Goal: Task Accomplishment & Management: Manage account settings

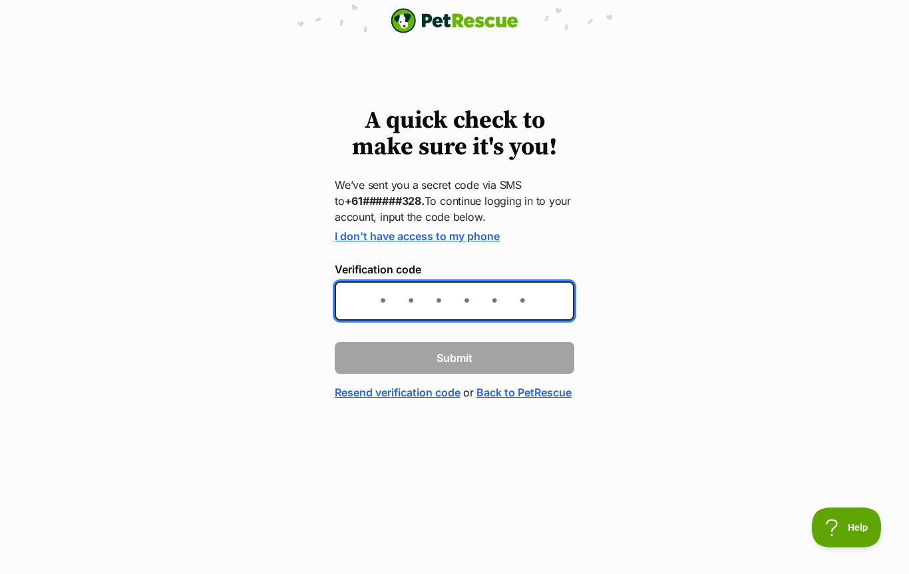
click at [456, 307] on input "Verification code" at bounding box center [455, 300] width 240 height 39
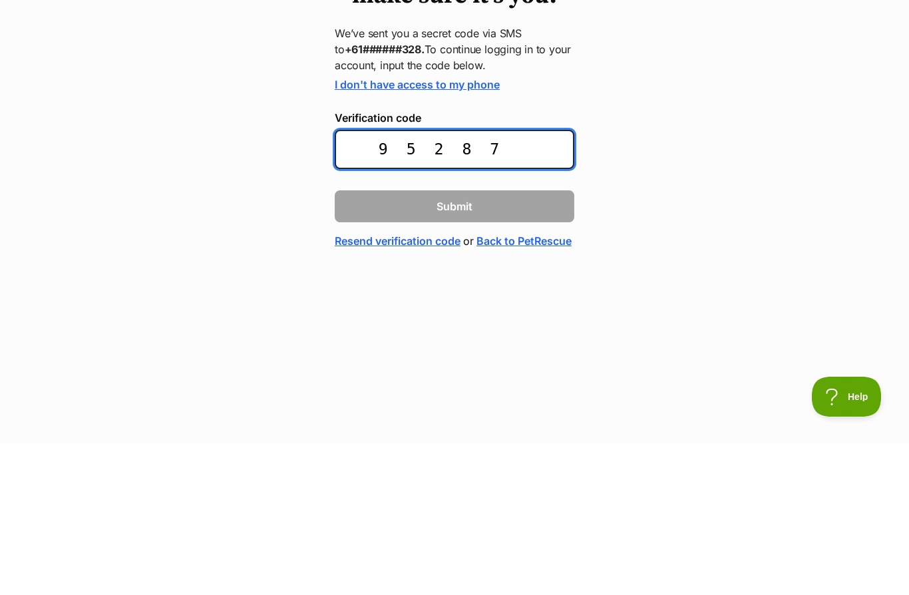
type input "952874"
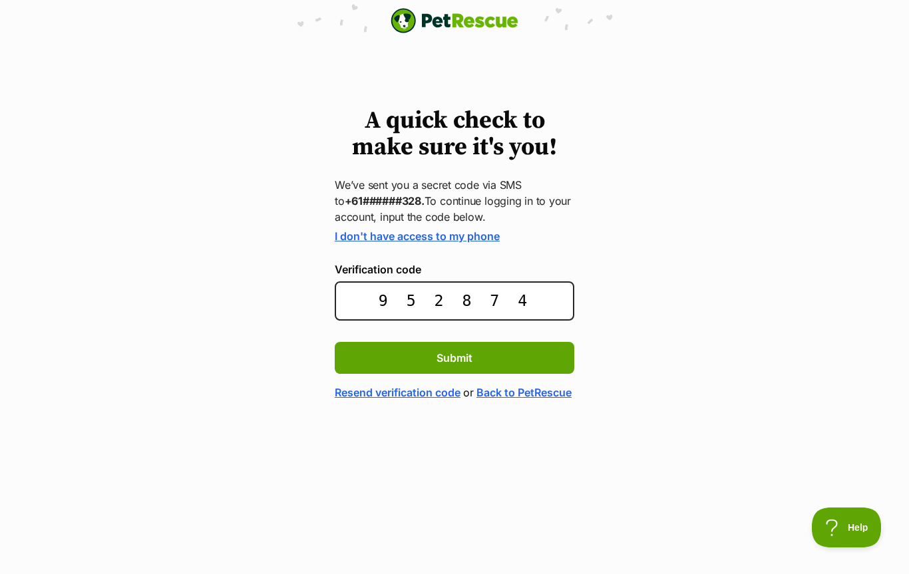
click at [476, 355] on button "Submit" at bounding box center [455, 358] width 240 height 32
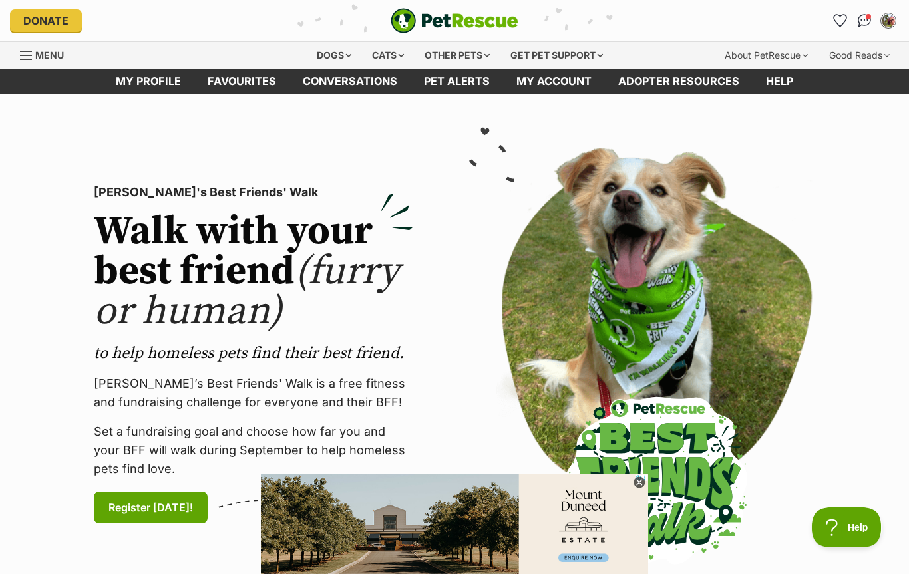
click at [544, 81] on link "My account" at bounding box center [554, 82] width 102 height 26
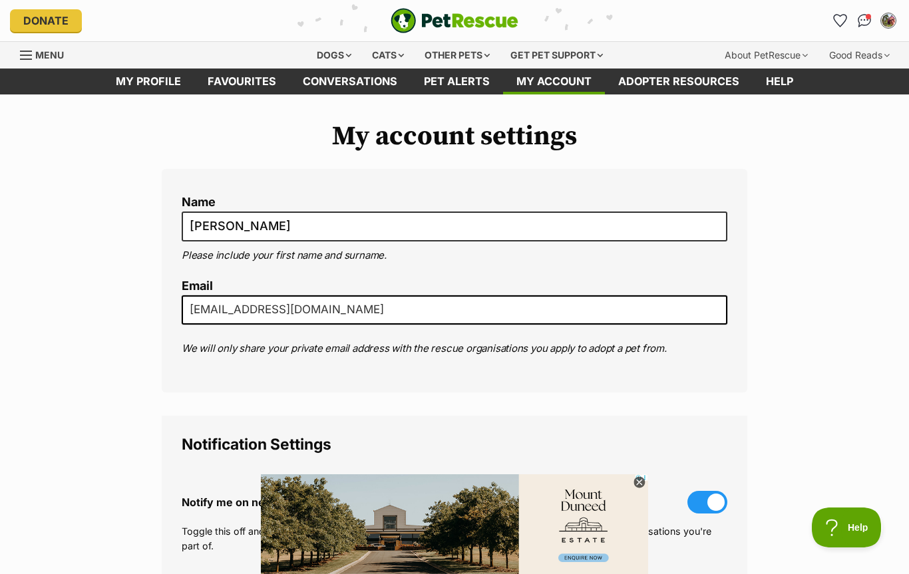
click at [342, 57] on div "Dogs" at bounding box center [333, 55] width 53 height 27
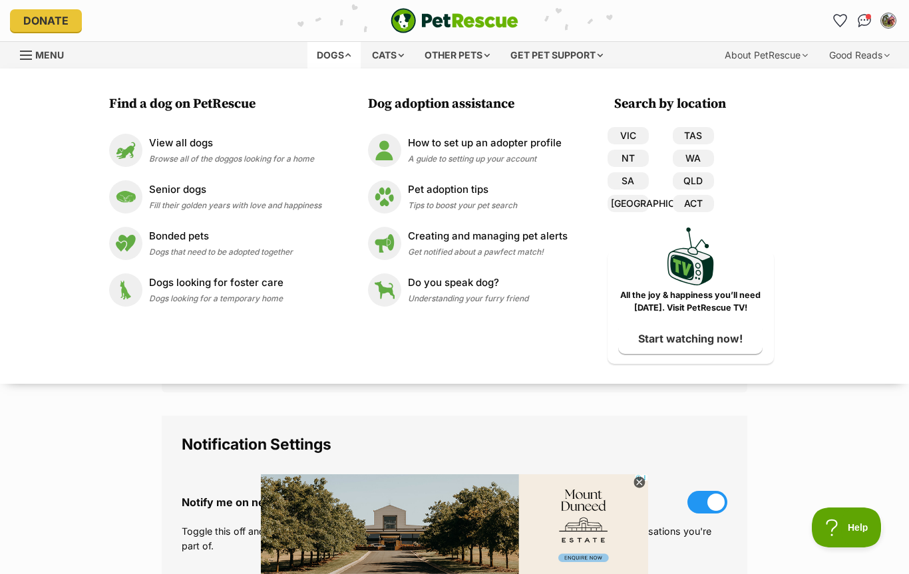
click at [700, 206] on link "ACT" at bounding box center [693, 203] width 41 height 17
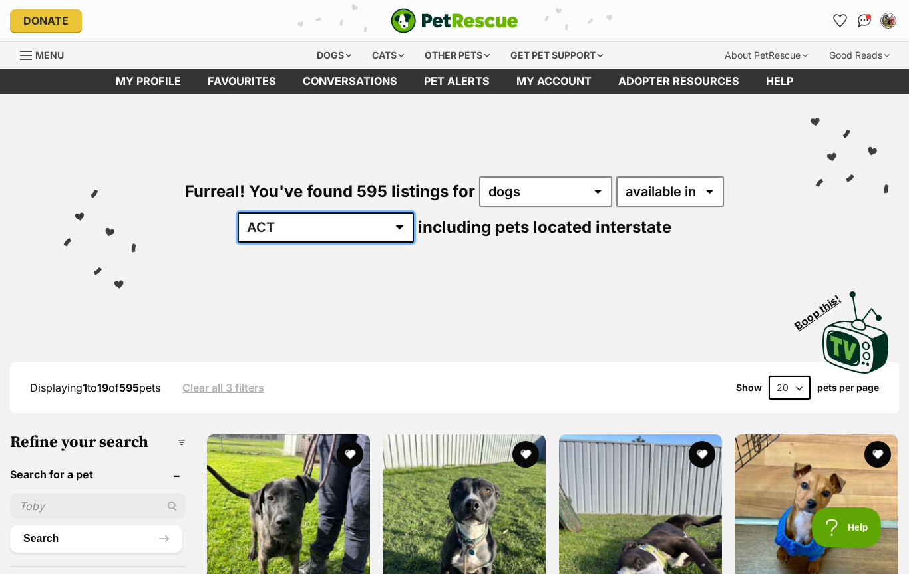
click at [363, 217] on select "Australia ACT NSW NT QLD SA TAS VIC WA" at bounding box center [326, 227] width 176 height 31
select select "VIC"
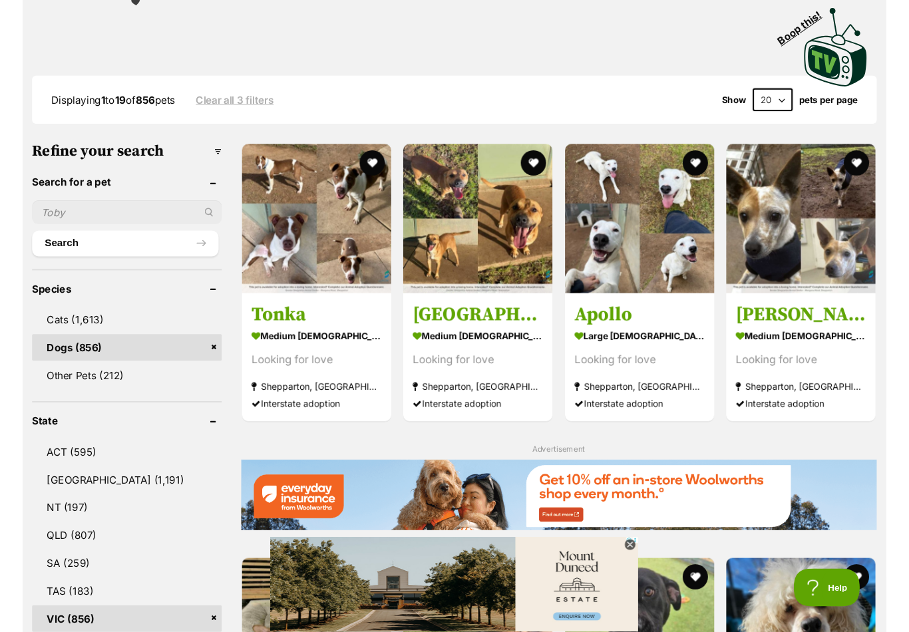
scroll to position [283, 0]
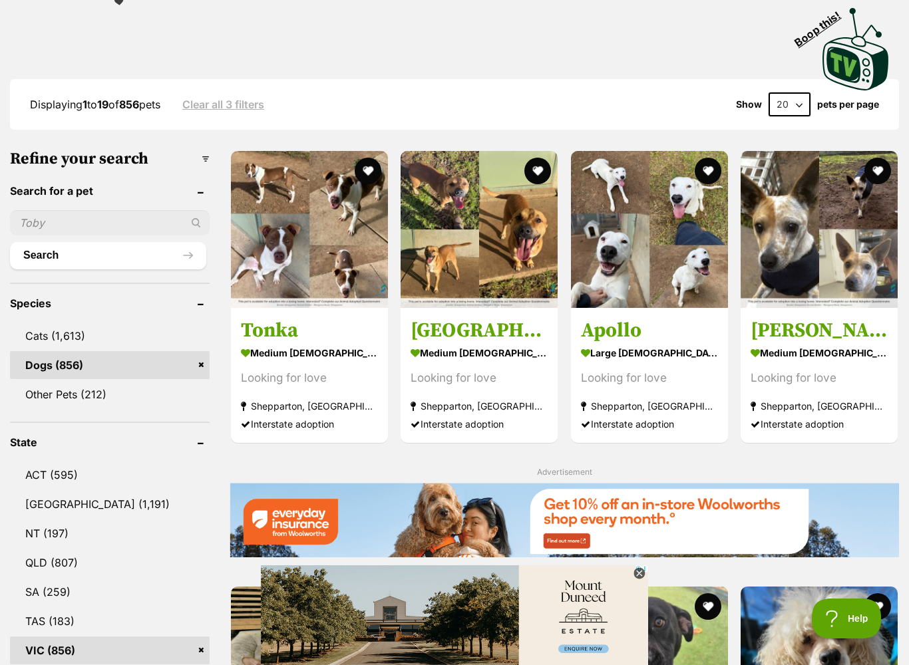
click at [69, 227] on input "text" at bounding box center [110, 222] width 200 height 25
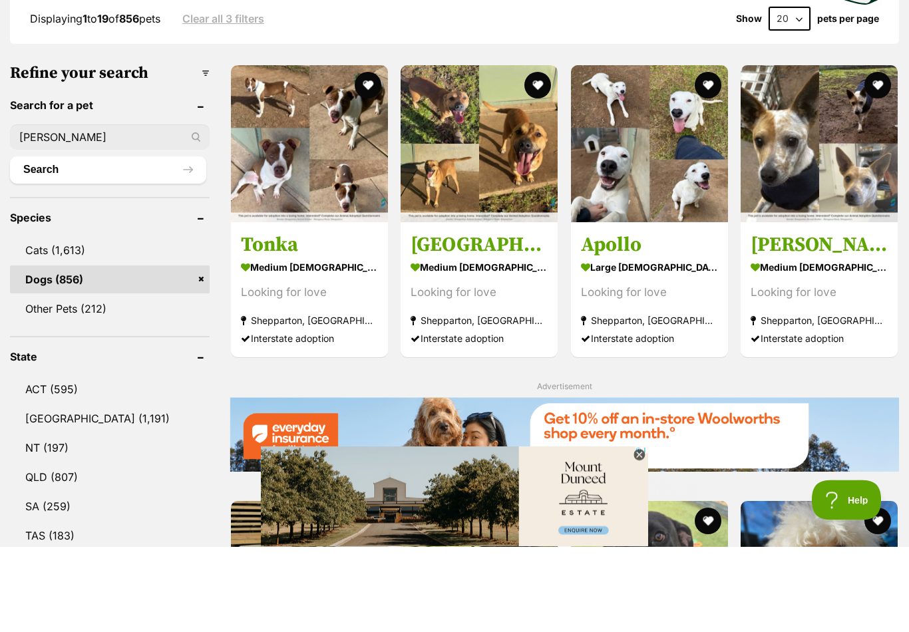
type input "[PERSON_NAME]"
click at [108, 242] on button "Search" at bounding box center [108, 255] width 196 height 27
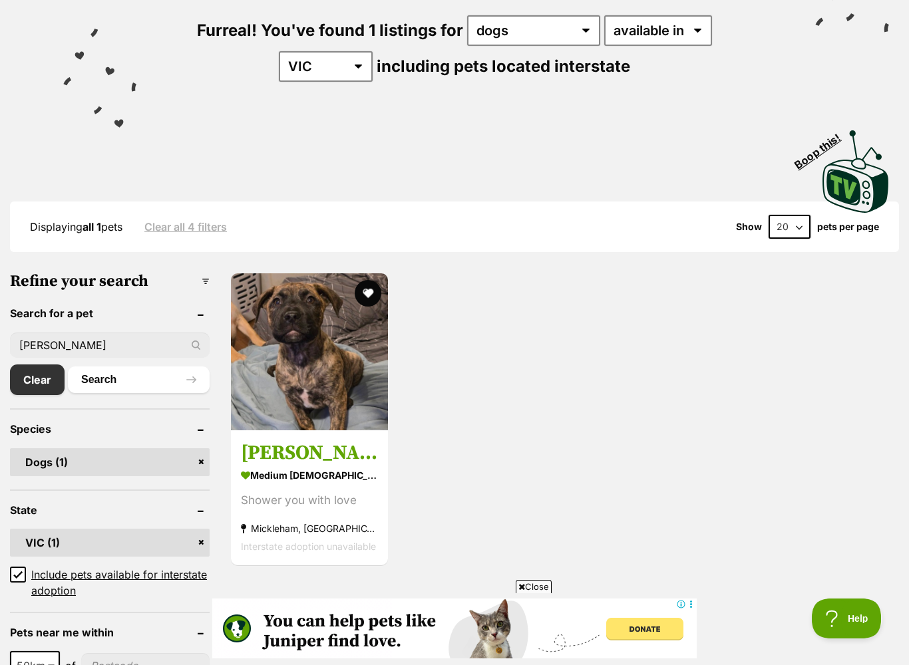
click at [283, 398] on img at bounding box center [309, 351] width 157 height 157
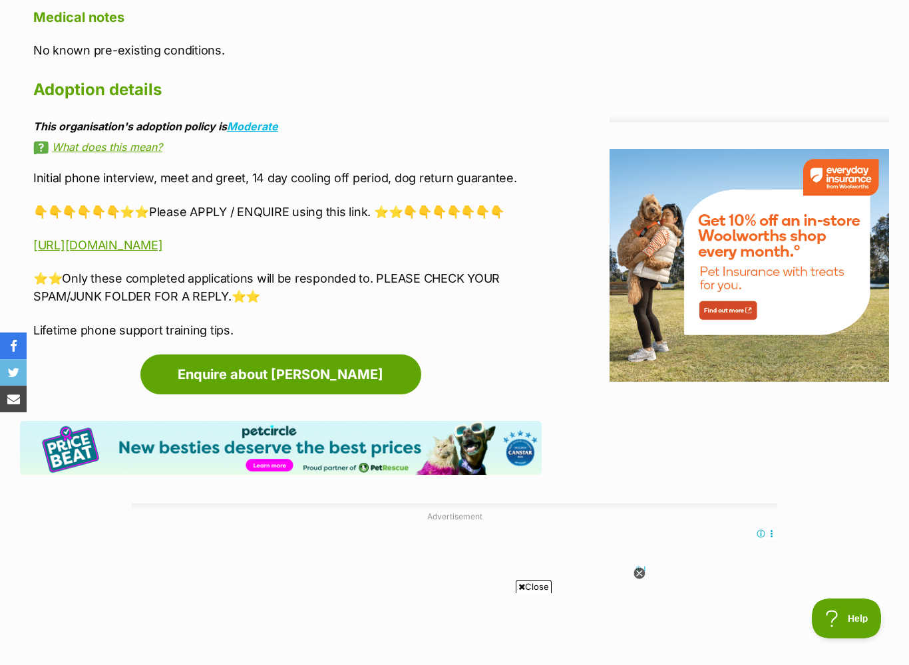
scroll to position [1488, 0]
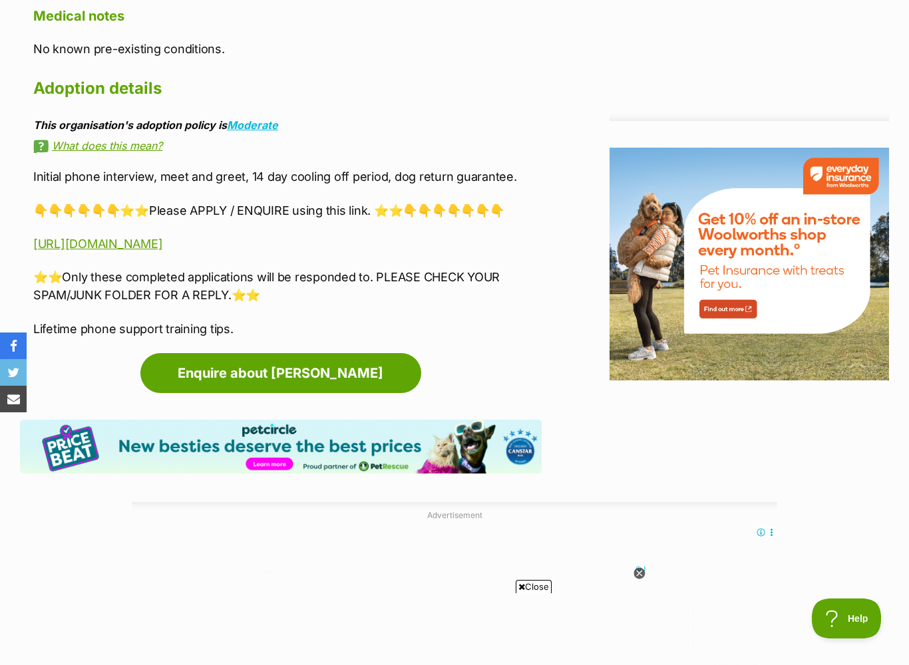
click at [255, 353] on link "Enquire about [PERSON_NAME]" at bounding box center [280, 373] width 281 height 40
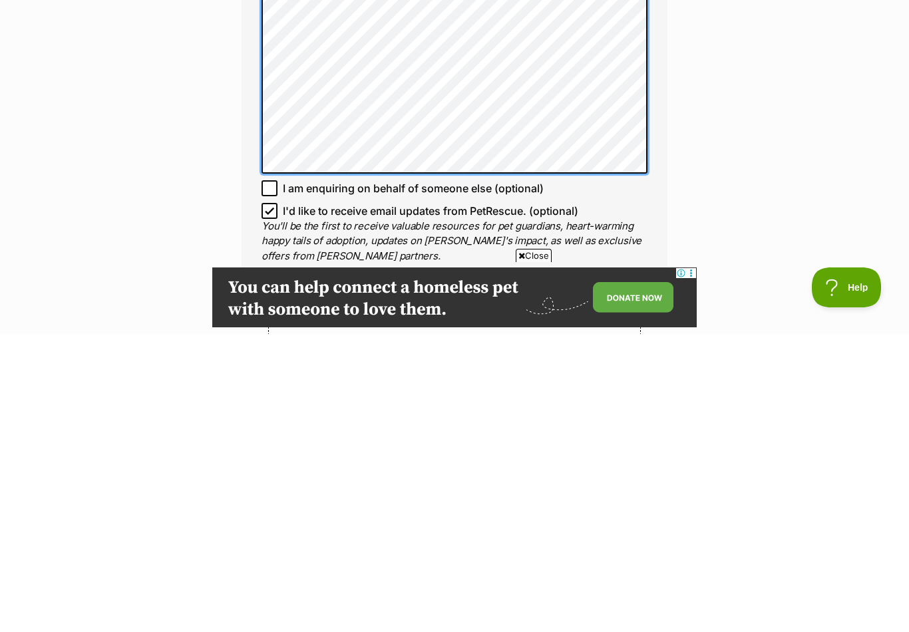
scroll to position [898, 0]
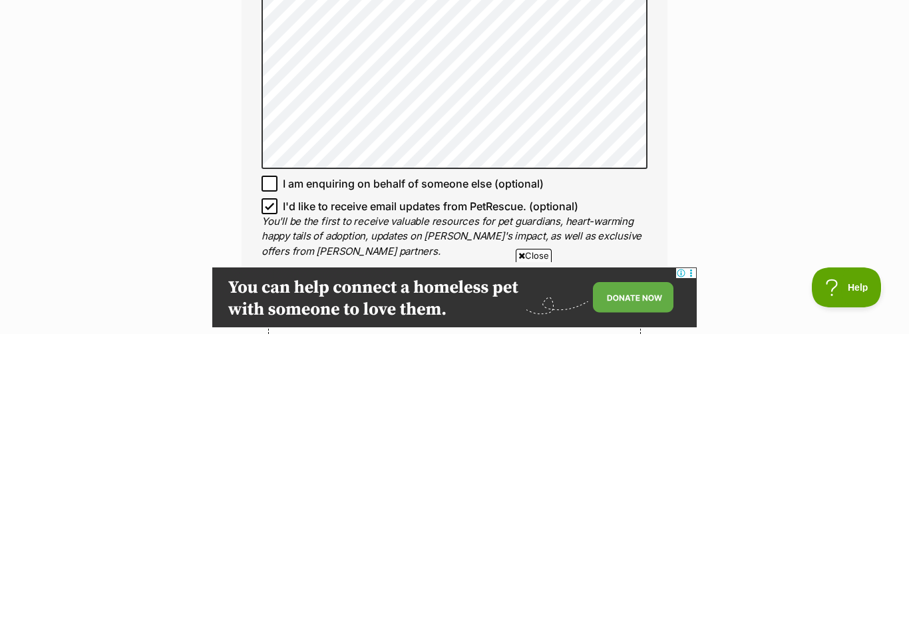
click at [275, 496] on input "I'd like to receive email updates from PetRescue. (optional)" at bounding box center [270, 504] width 16 height 16
checkbox input "false"
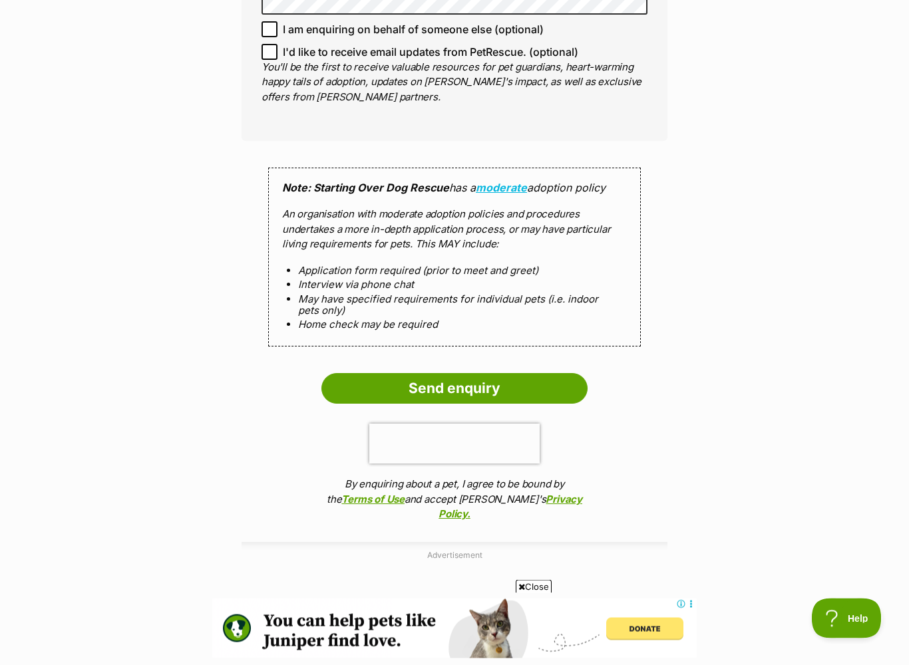
scroll to position [1363, 0]
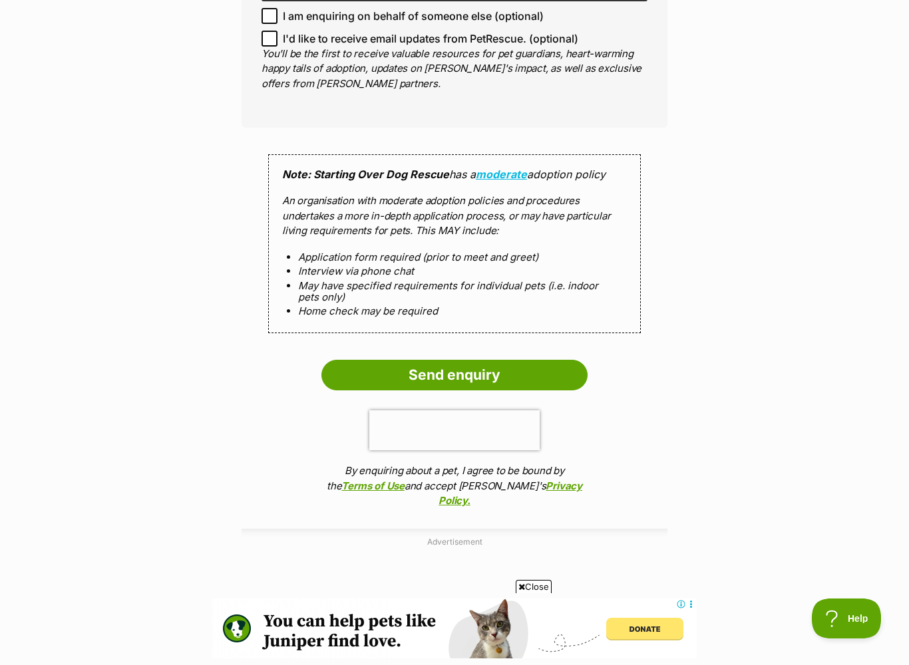
click at [445, 360] on input "Send enquiry" at bounding box center [454, 375] width 266 height 31
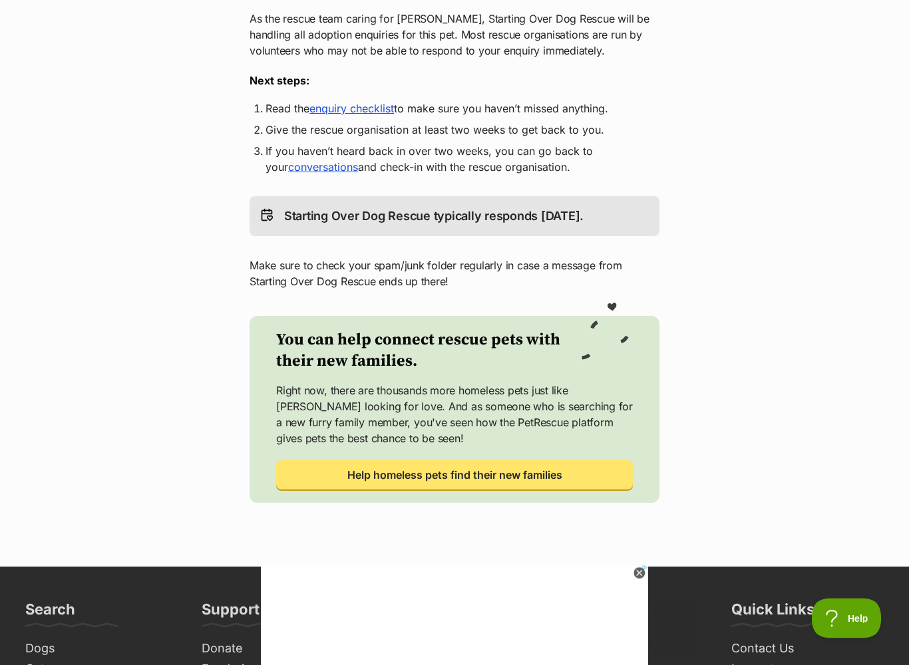
scroll to position [282, 0]
click at [351, 109] on link "enquiry checklist" at bounding box center [351, 108] width 85 height 13
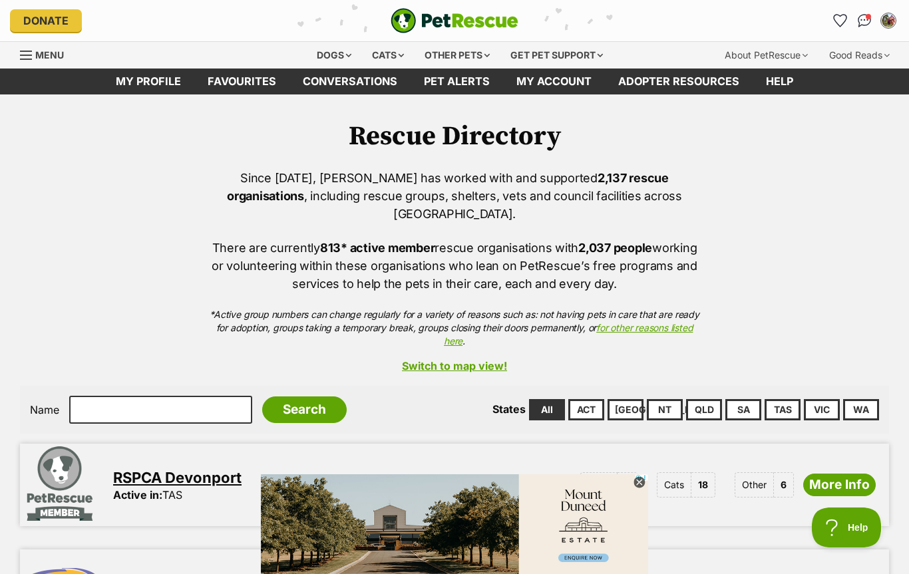
click at [830, 399] on link "VIC" at bounding box center [822, 409] width 36 height 21
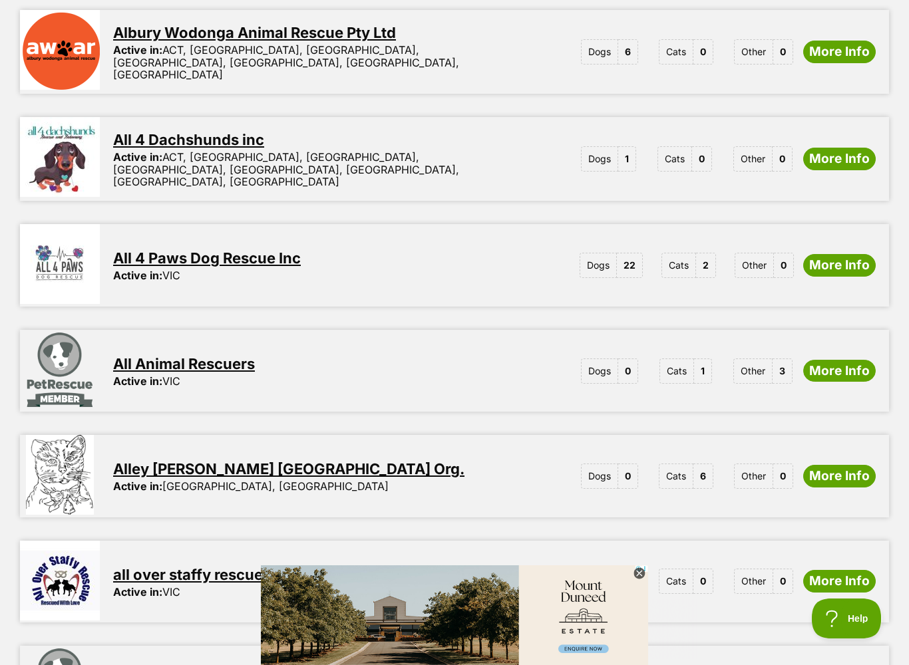
scroll to position [960, 0]
click at [152, 250] on link "All 4 Paws Dog Rescue Inc" at bounding box center [207, 258] width 188 height 17
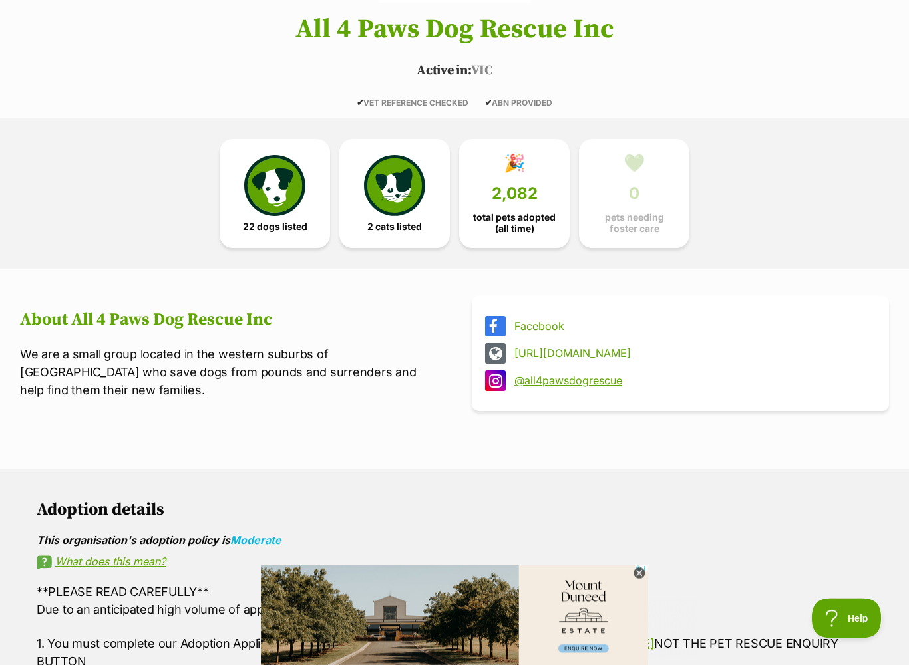
scroll to position [232, 0]
click at [266, 212] on img at bounding box center [274, 185] width 61 height 61
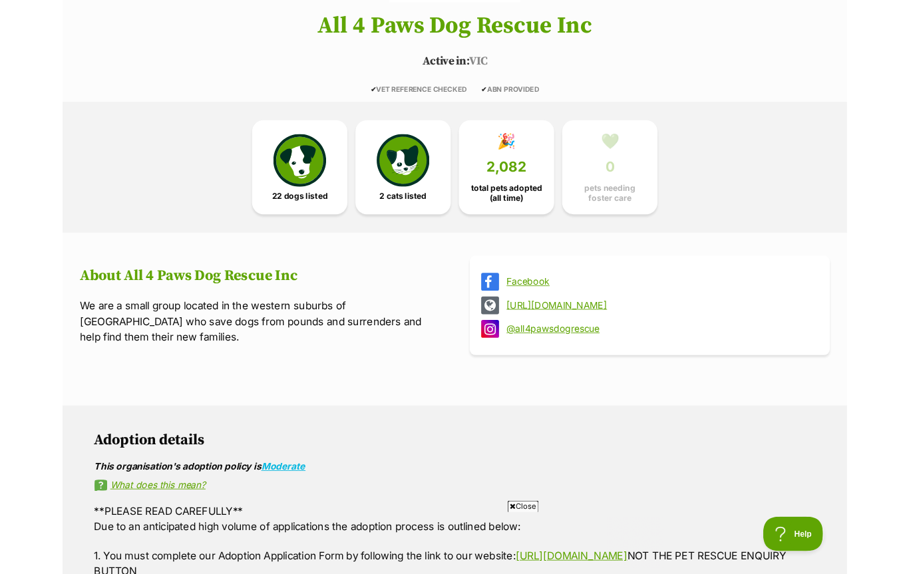
scroll to position [269, 0]
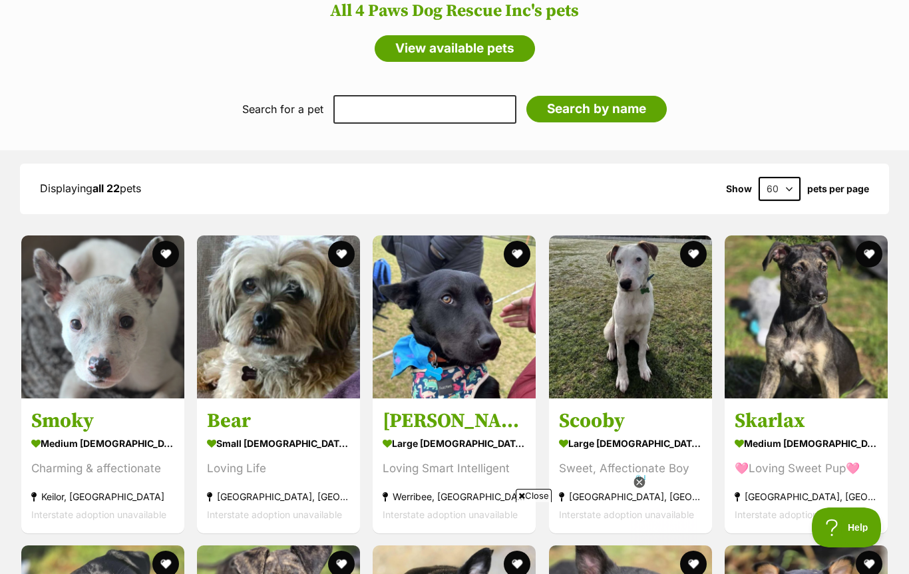
scroll to position [977, 0]
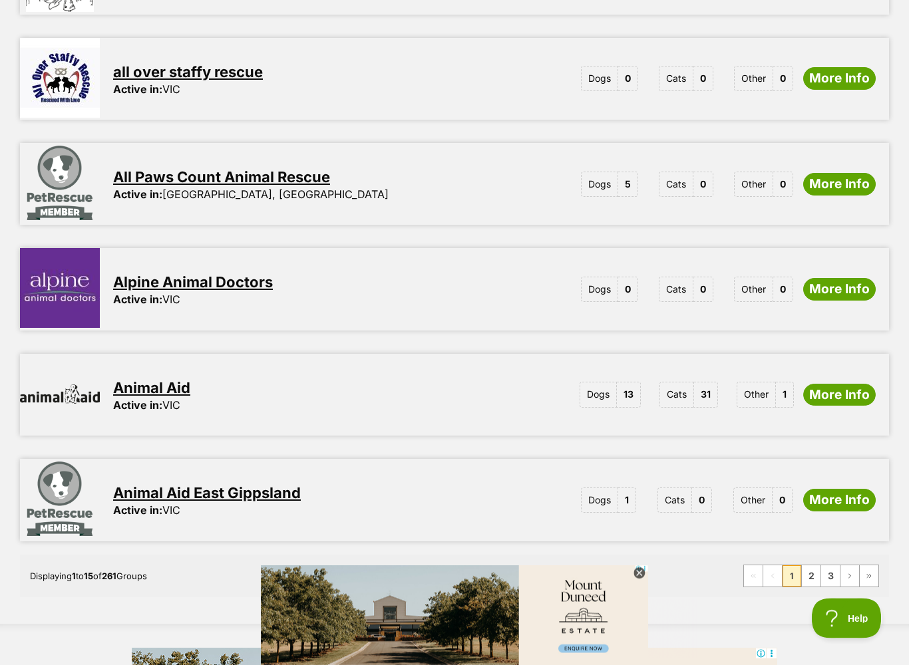
scroll to position [1465, 0]
click at [146, 379] on link "Animal Aid" at bounding box center [151, 387] width 77 height 17
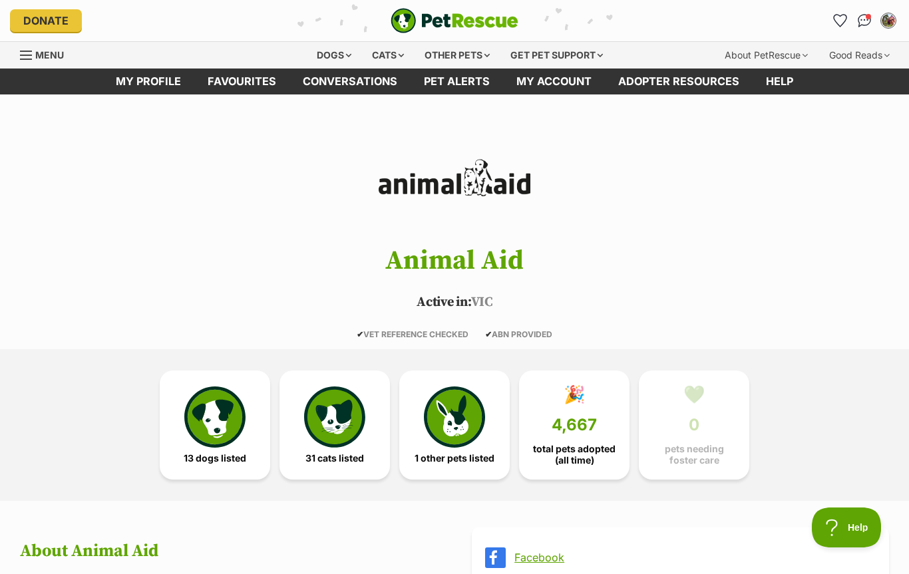
click at [214, 413] on img at bounding box center [214, 417] width 61 height 61
click at [148, 87] on link "My profile" at bounding box center [148, 82] width 92 height 26
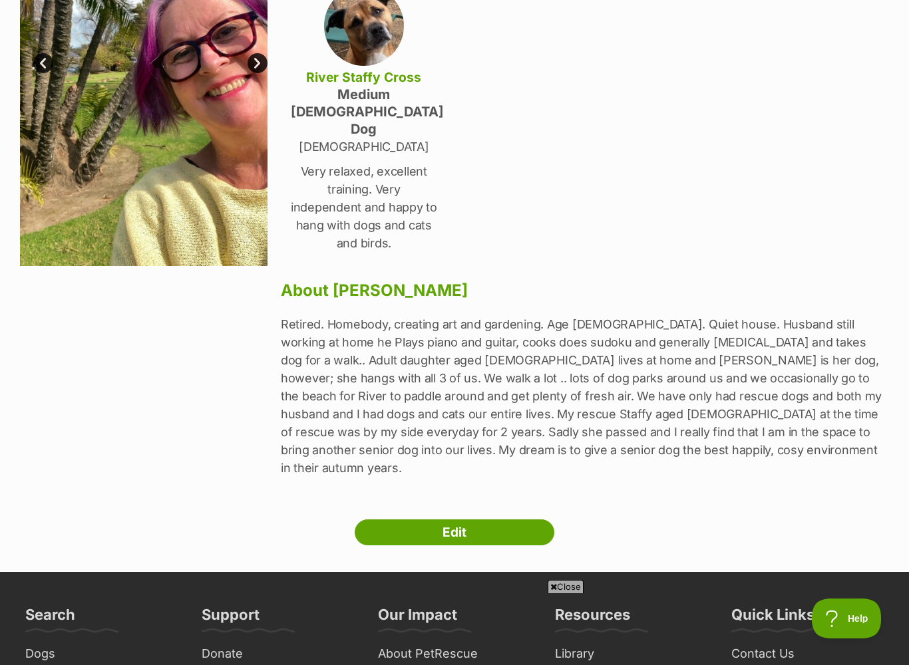
scroll to position [283, 0]
click at [453, 520] on link "Edit" at bounding box center [455, 533] width 200 height 27
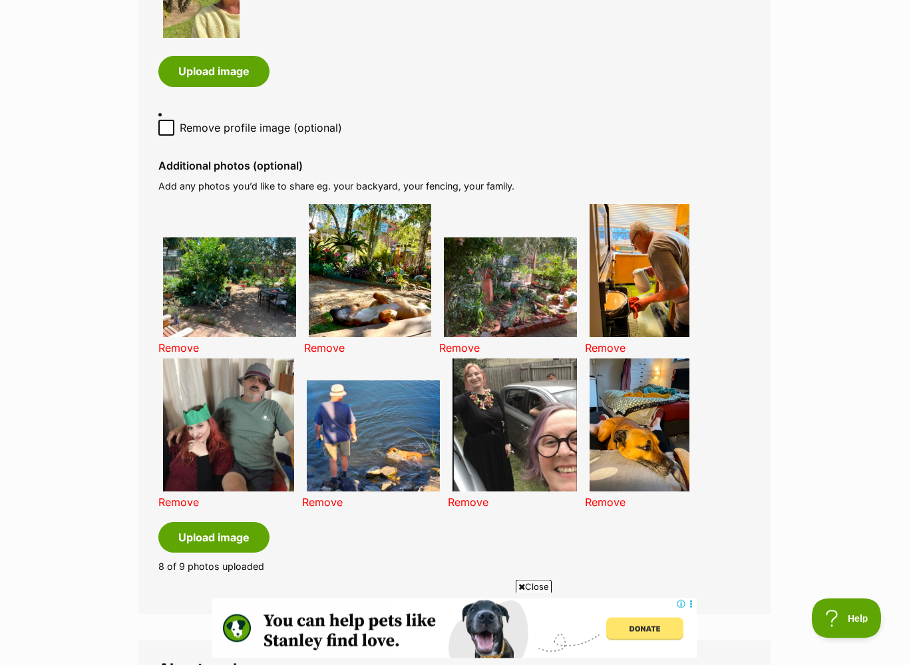
scroll to position [829, 0]
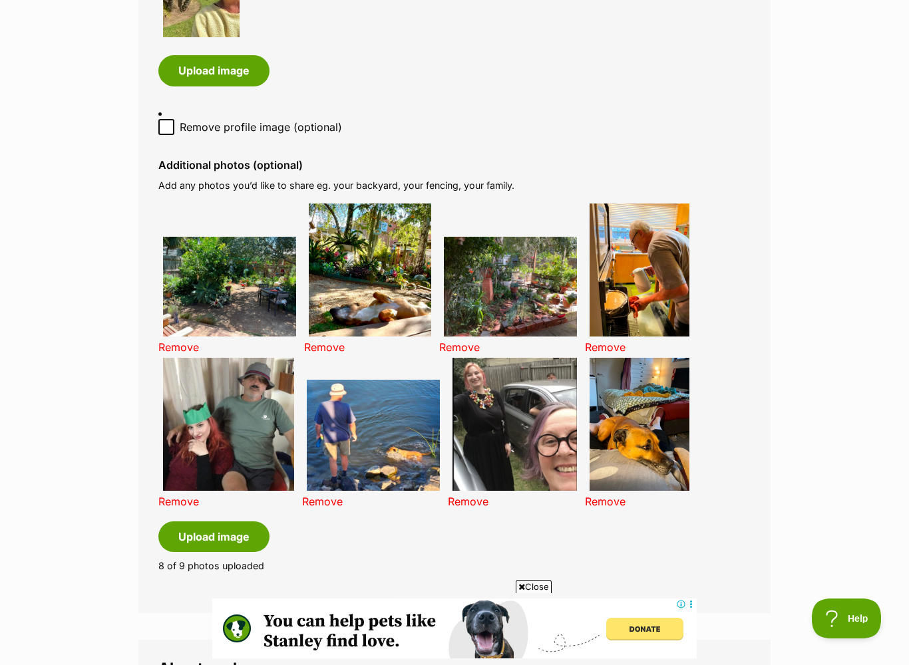
click at [359, 250] on img at bounding box center [370, 270] width 122 height 133
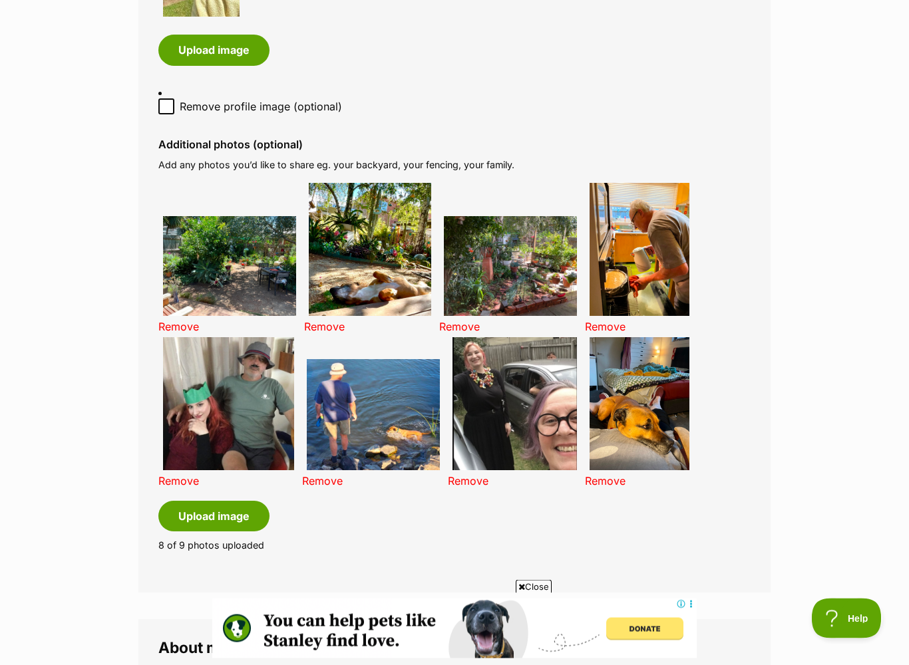
scroll to position [850, 0]
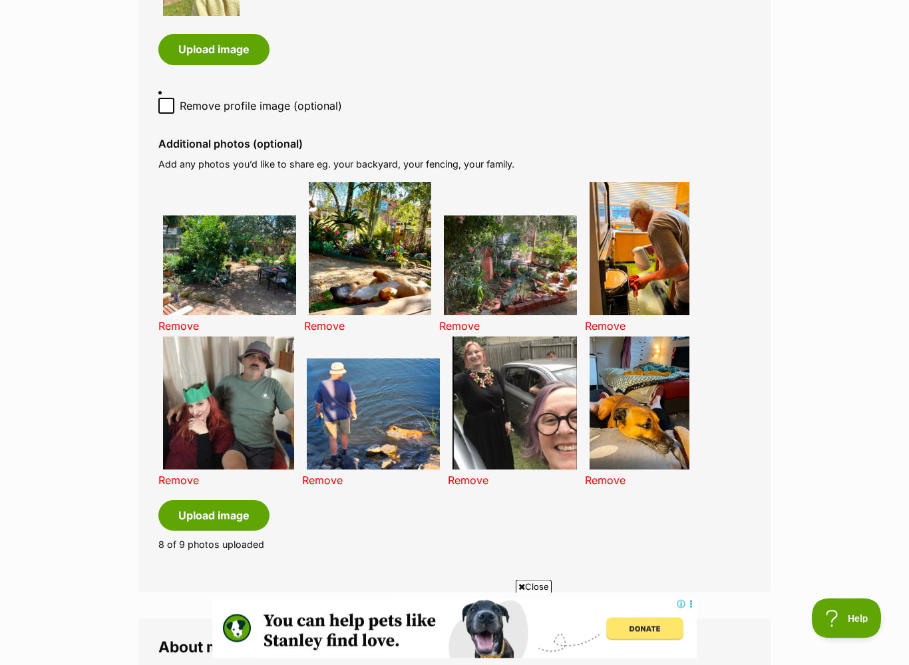
click at [481, 474] on link "Remove" at bounding box center [468, 480] width 41 height 13
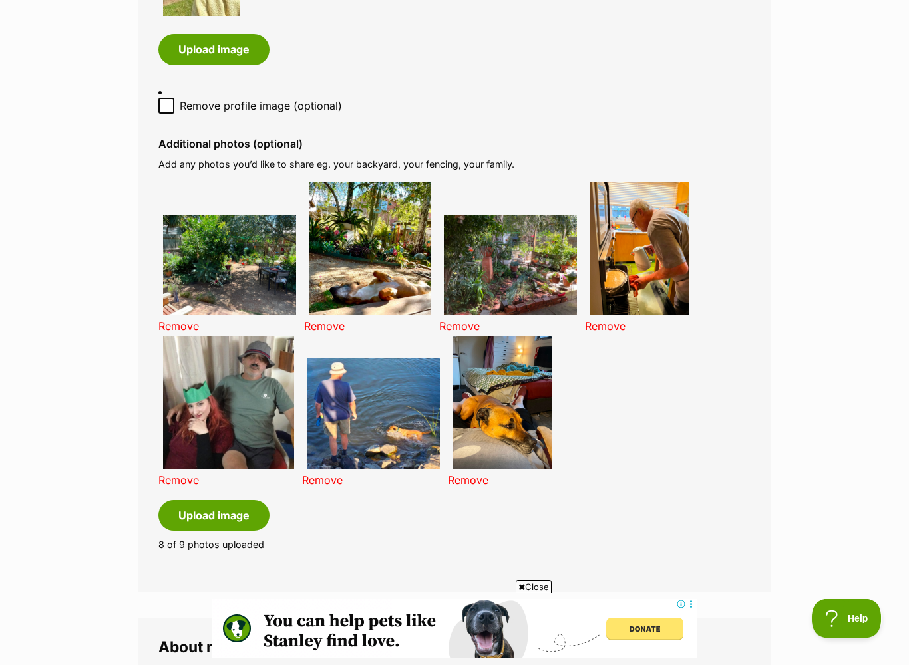
click at [182, 474] on link "Remove" at bounding box center [178, 480] width 41 height 13
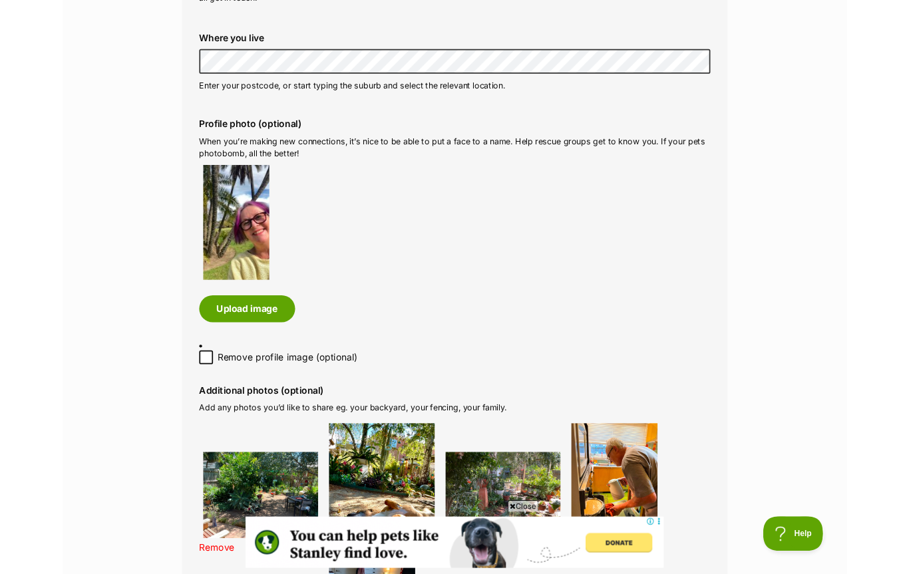
scroll to position [560, 0]
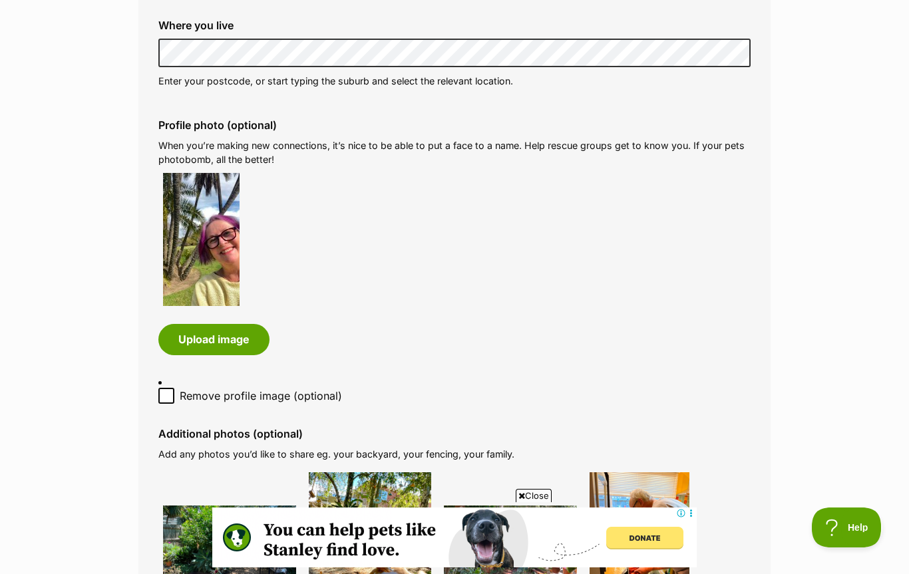
click at [205, 333] on button "Upload image" at bounding box center [213, 339] width 111 height 31
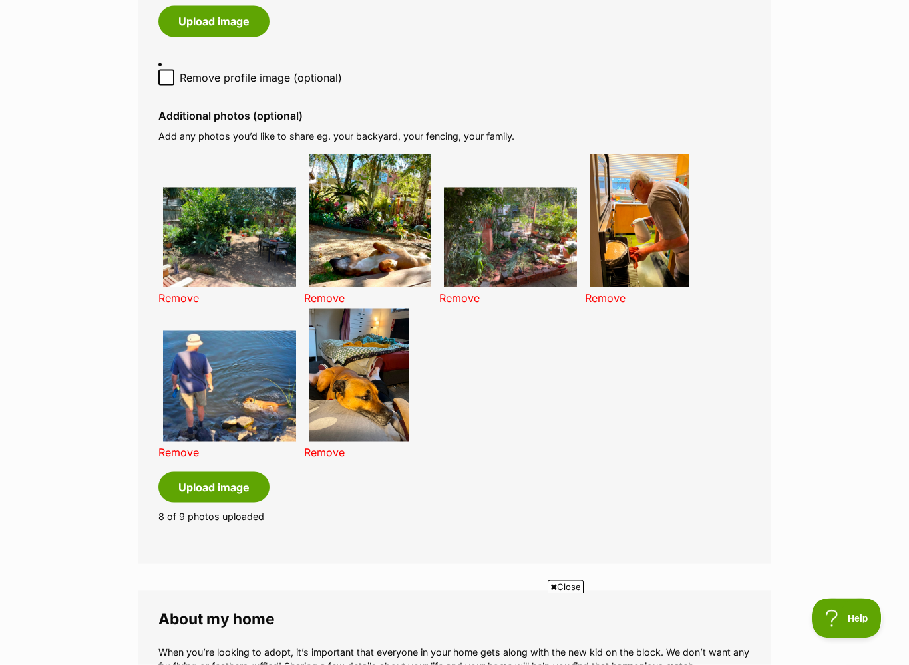
scroll to position [880, 0]
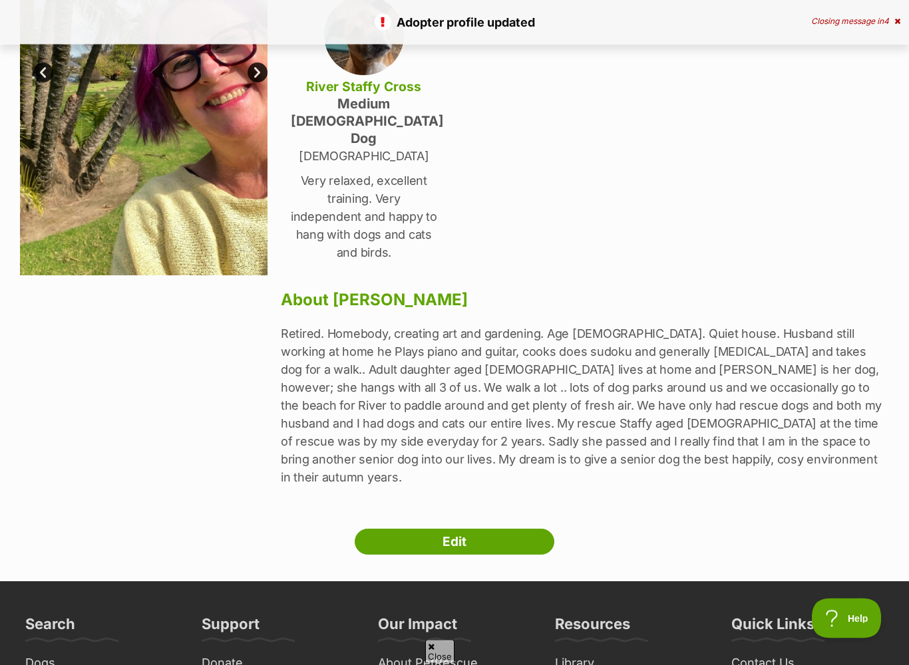
scroll to position [274, 0]
click at [466, 529] on link "Edit" at bounding box center [455, 542] width 200 height 27
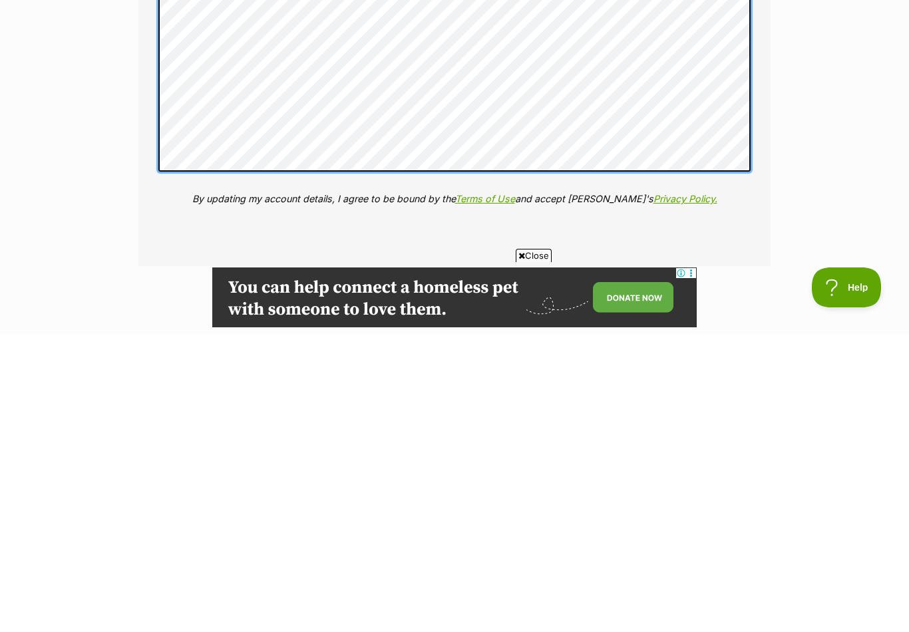
scroll to position [2157, 0]
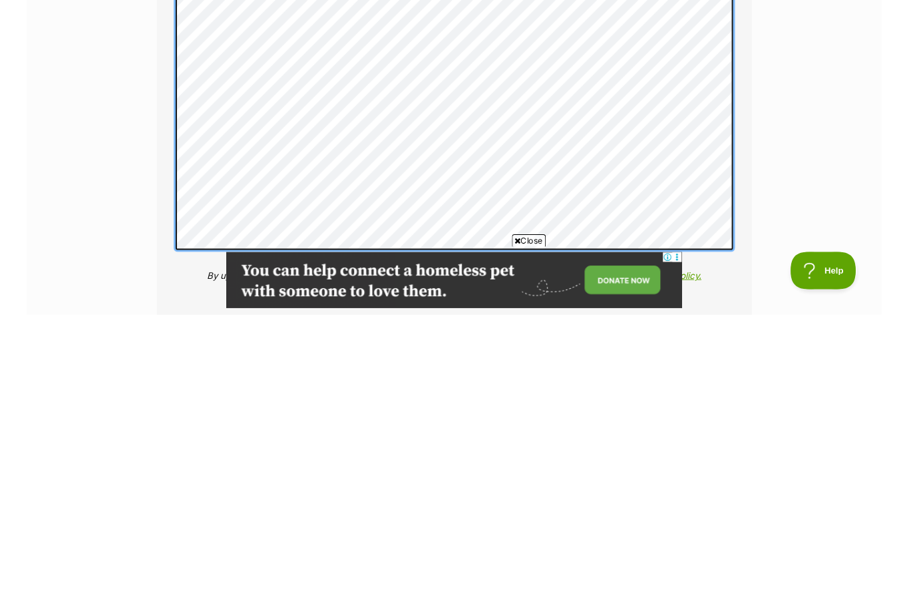
scroll to position [2102, 0]
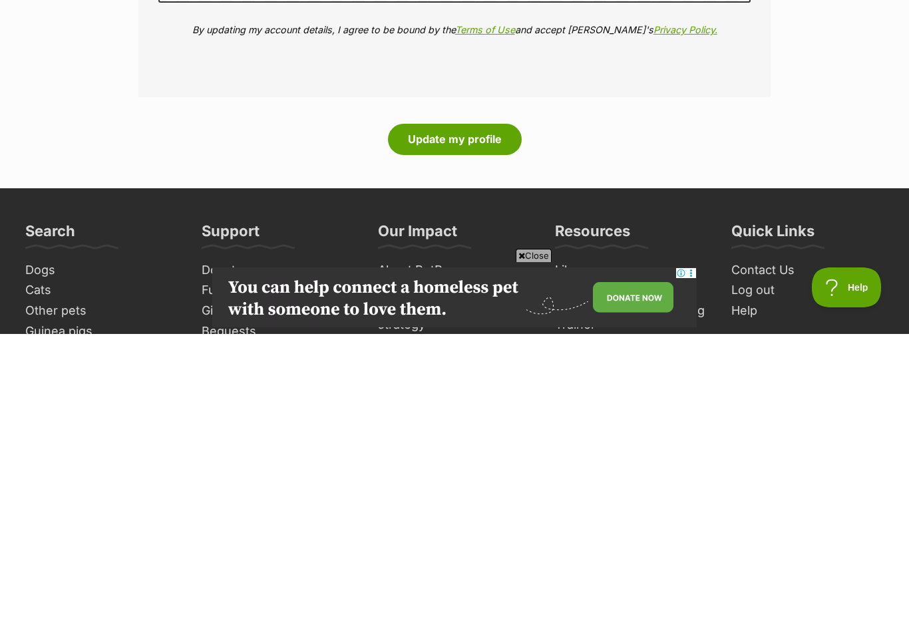
click at [469, 422] on button "Update my profile" at bounding box center [455, 437] width 134 height 31
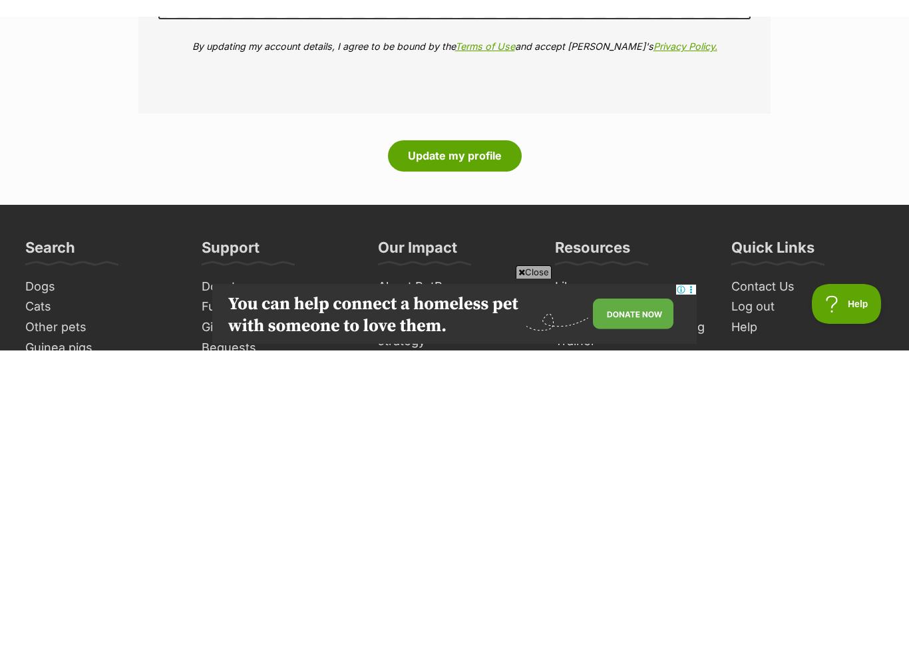
scroll to position [2544, 0]
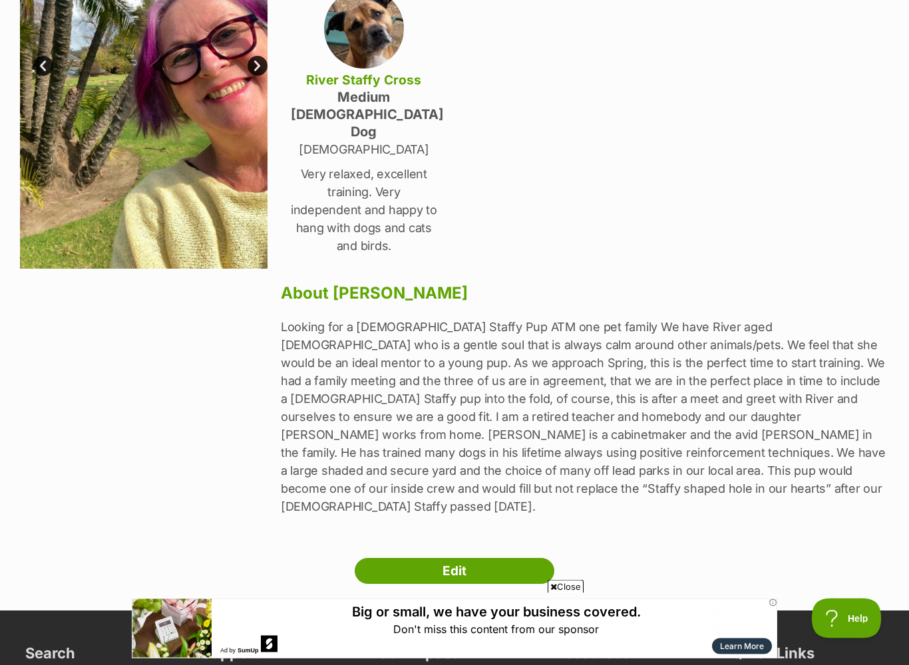
scroll to position [282, 0]
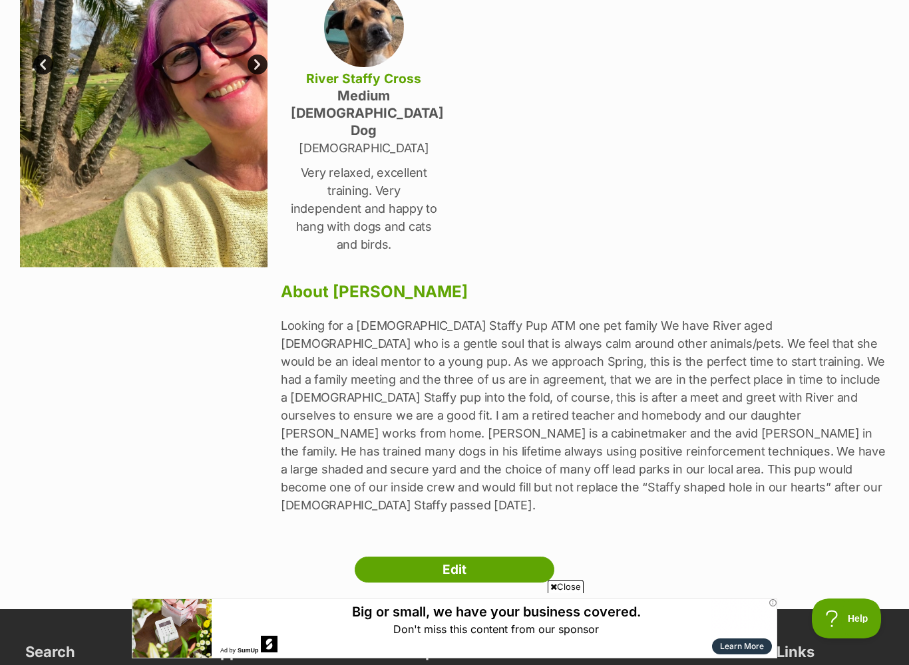
click at [480, 557] on link "Edit" at bounding box center [455, 570] width 200 height 27
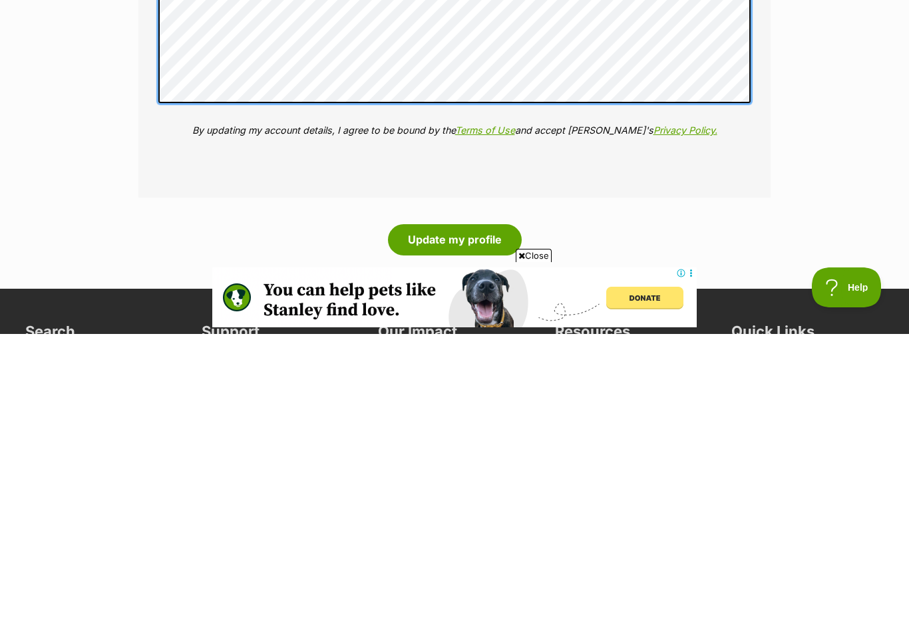
scroll to position [2129, 0]
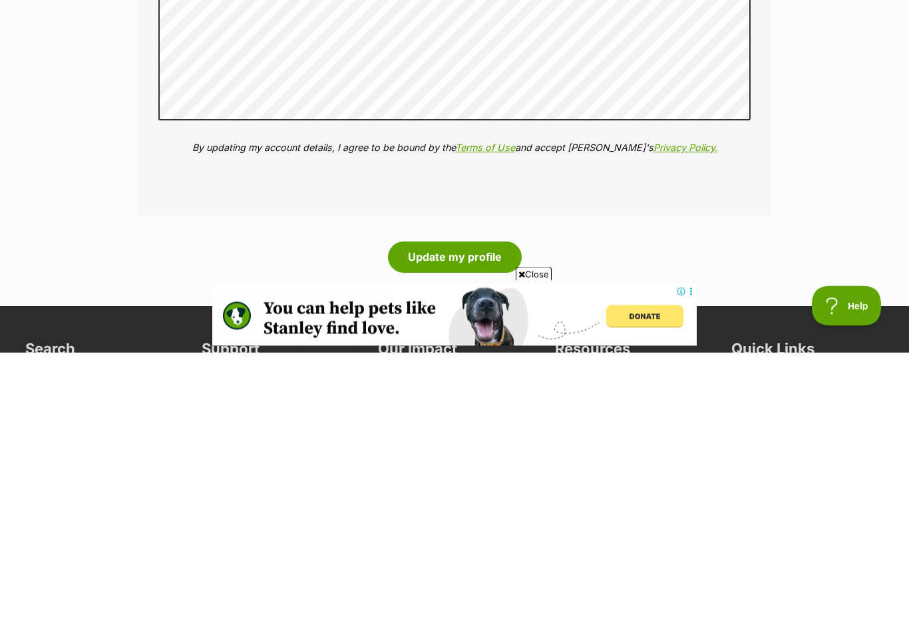
click at [463, 522] on button "Update my profile" at bounding box center [455, 537] width 134 height 31
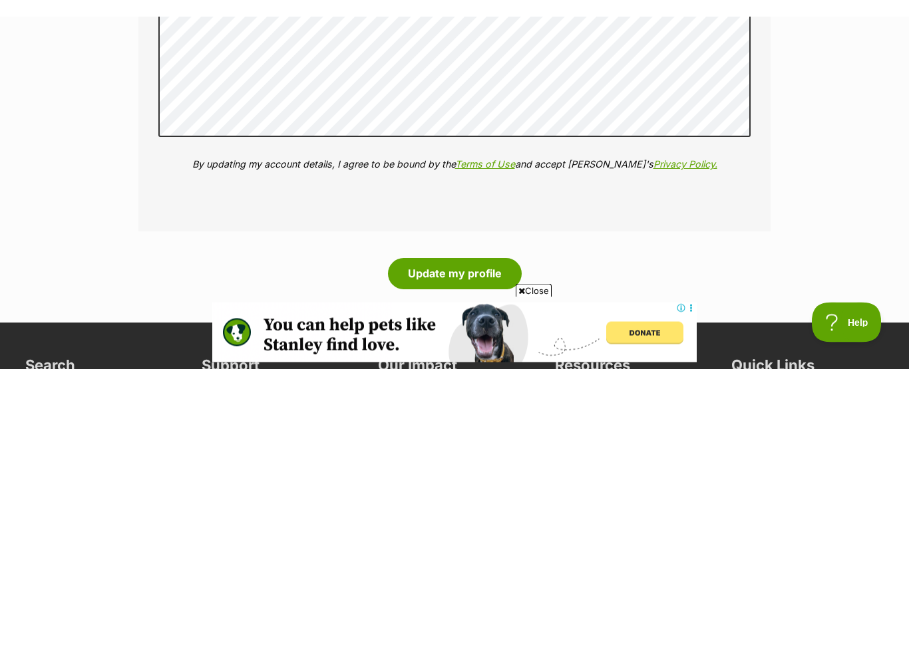
scroll to position [2410, 0]
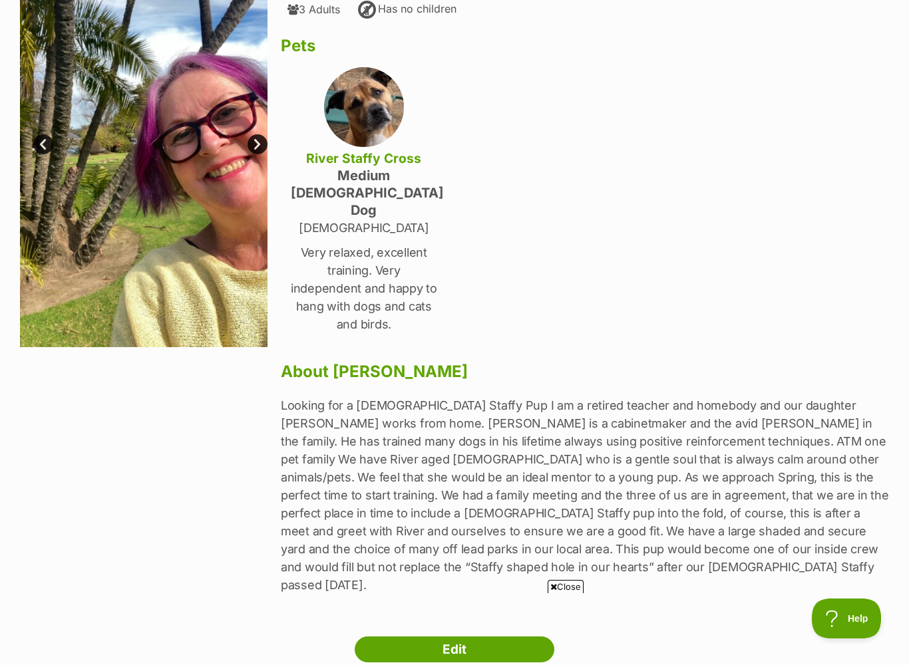
scroll to position [202, 0]
click at [199, 254] on img at bounding box center [144, 133] width 248 height 429
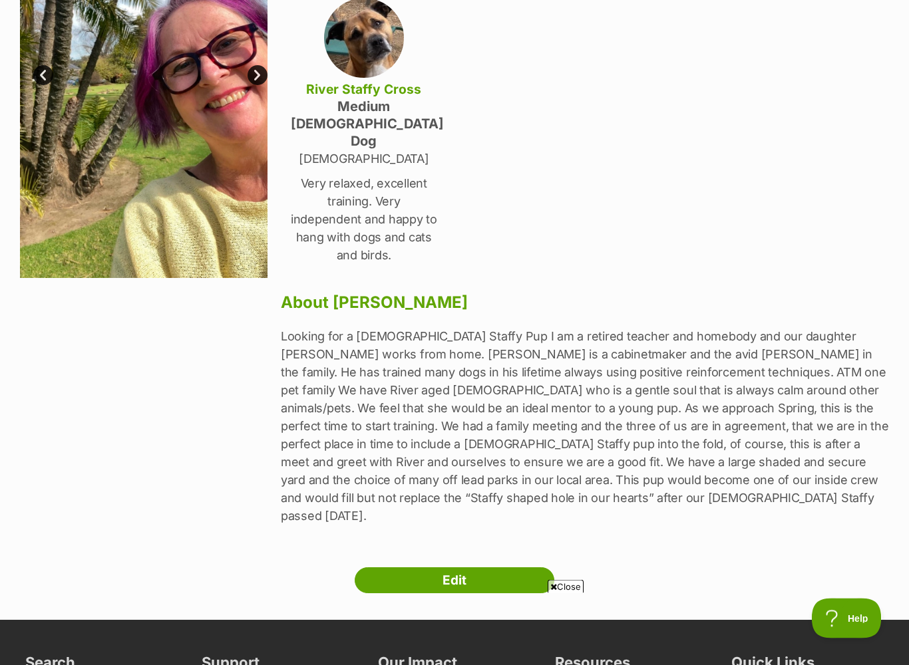
scroll to position [353, 0]
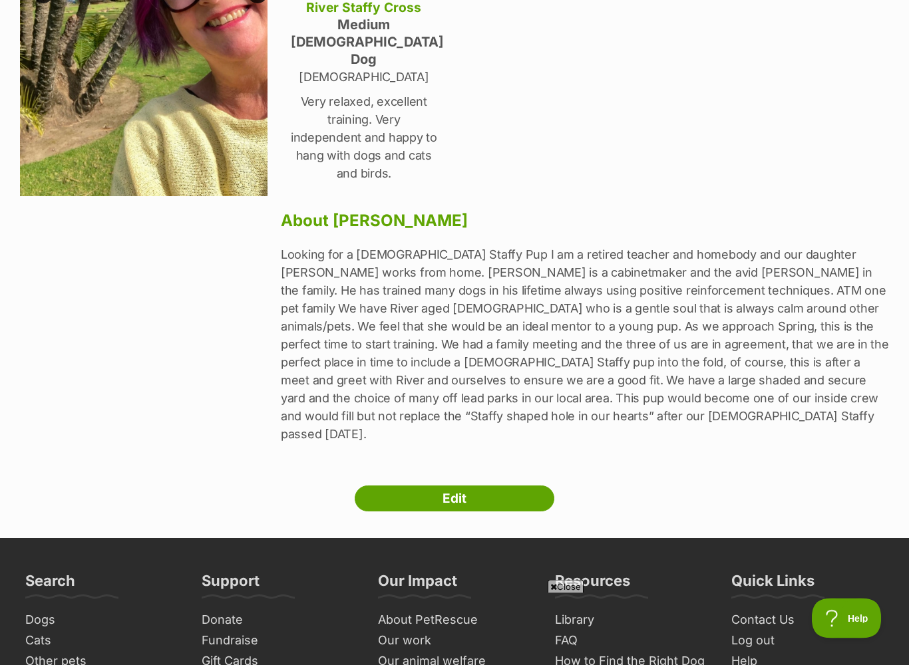
click at [470, 486] on link "Edit" at bounding box center [455, 499] width 200 height 27
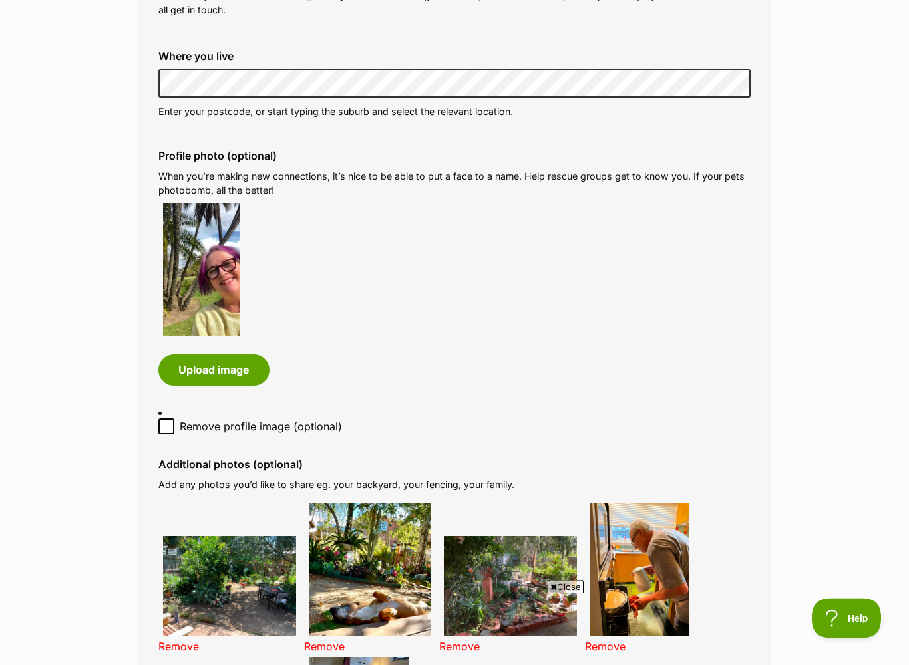
scroll to position [530, 0]
click at [213, 365] on button "Upload image" at bounding box center [213, 370] width 111 height 31
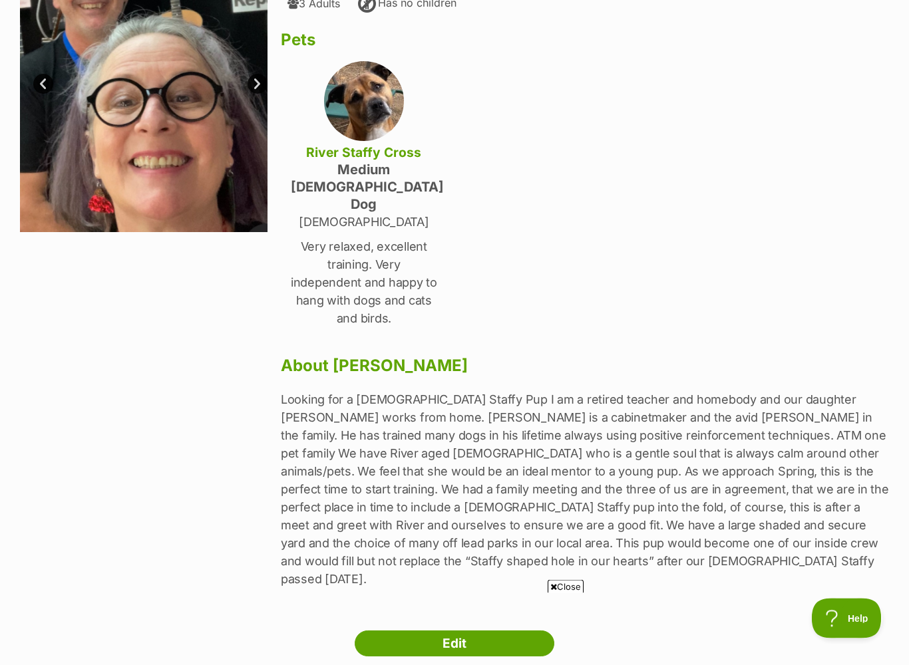
scroll to position [208, 0]
click at [481, 574] on link "Edit" at bounding box center [455, 644] width 200 height 27
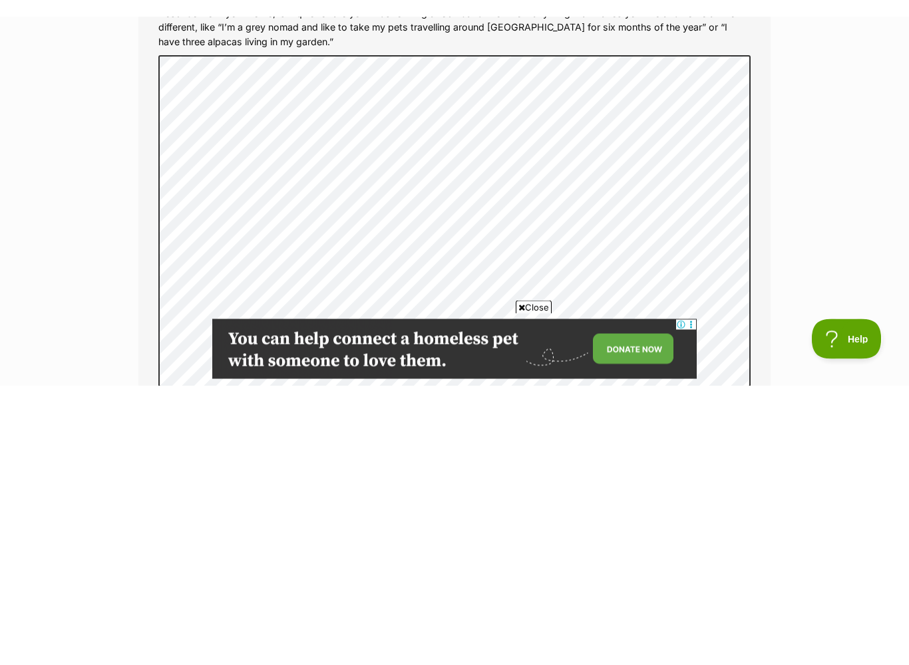
scroll to position [2191, 0]
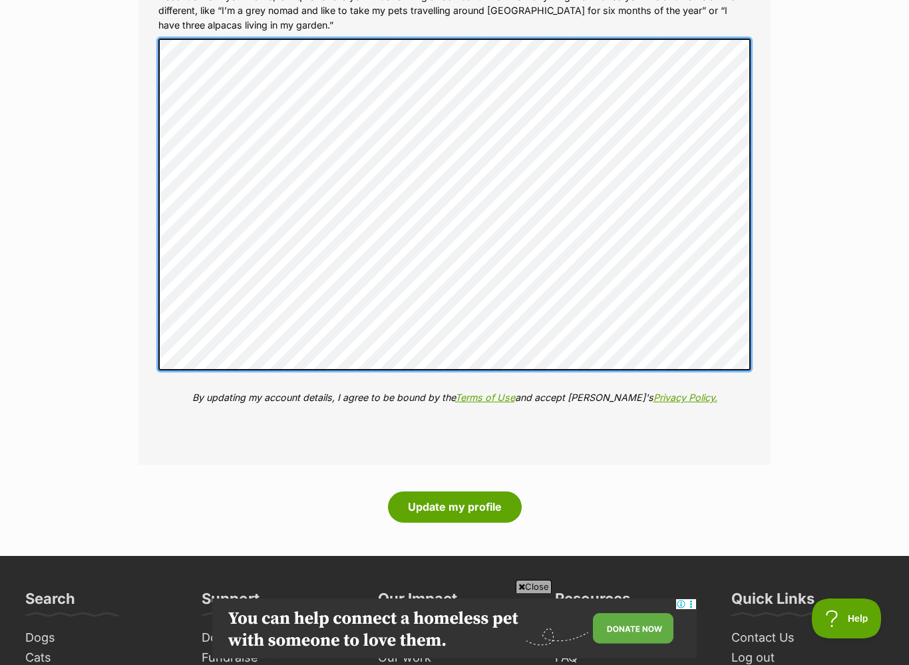
click at [451, 492] on button "Update my profile" at bounding box center [455, 507] width 134 height 31
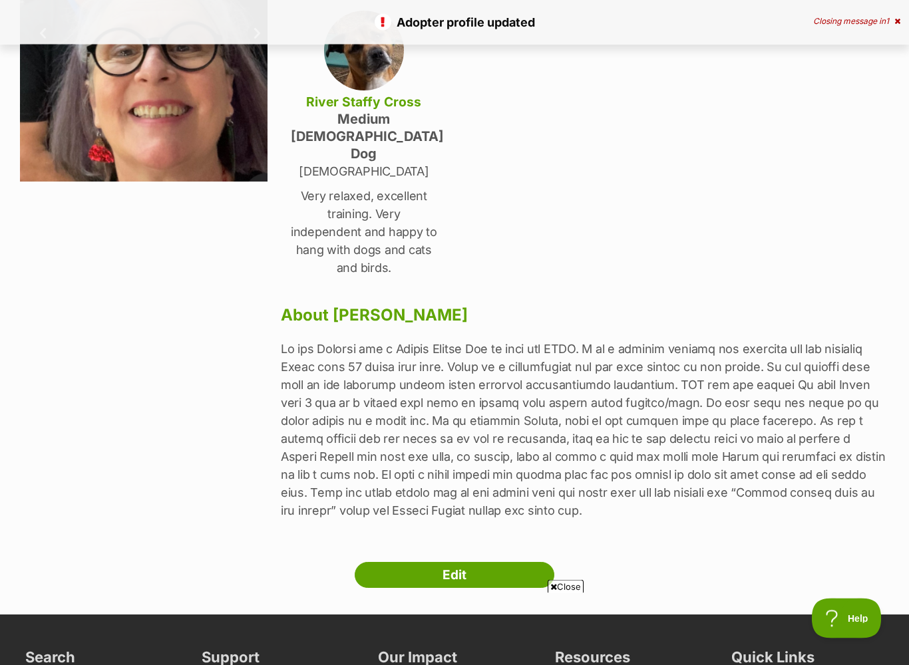
scroll to position [259, 0]
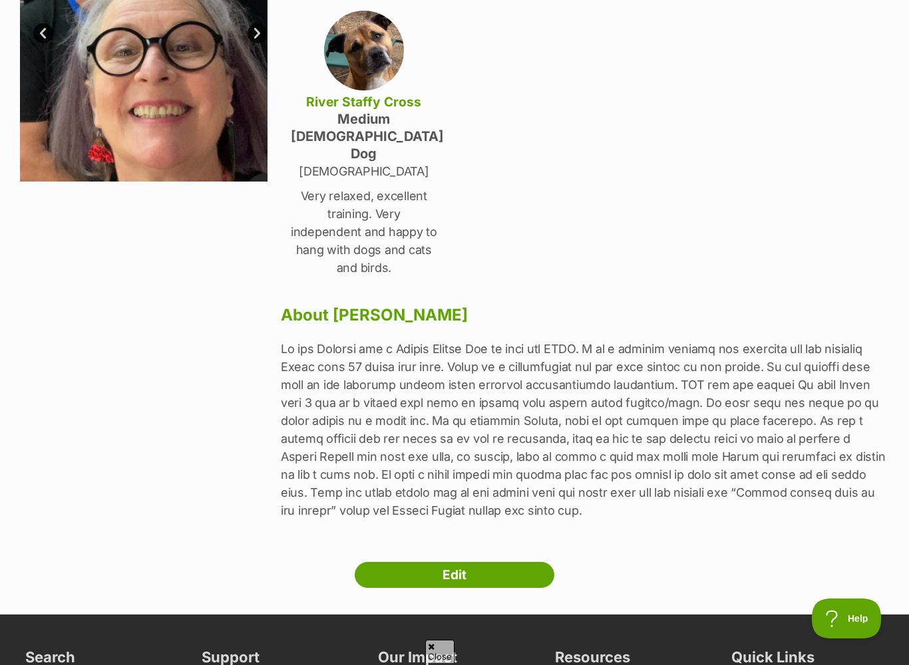
click at [486, 562] on link "Edit" at bounding box center [455, 575] width 200 height 27
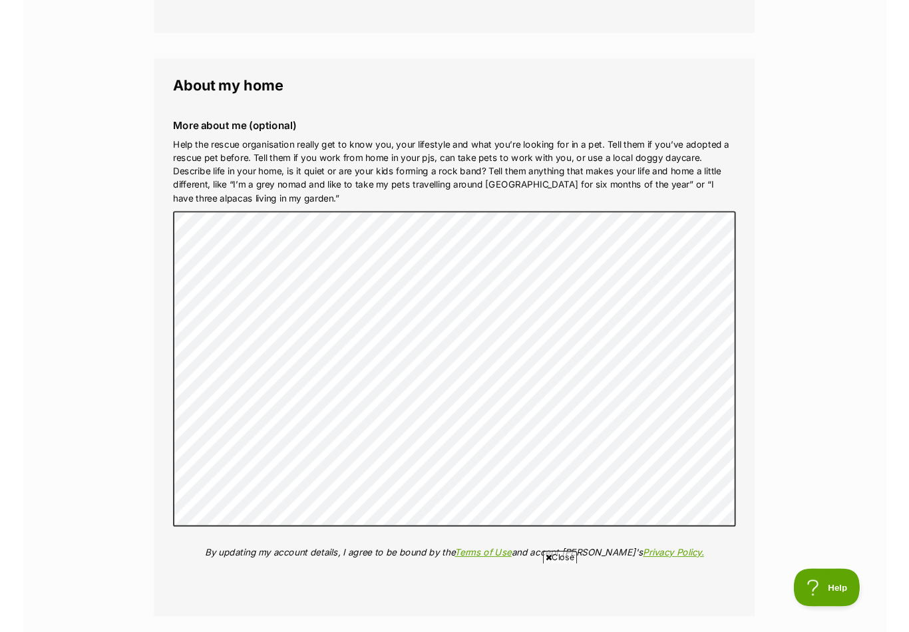
scroll to position [2008, 0]
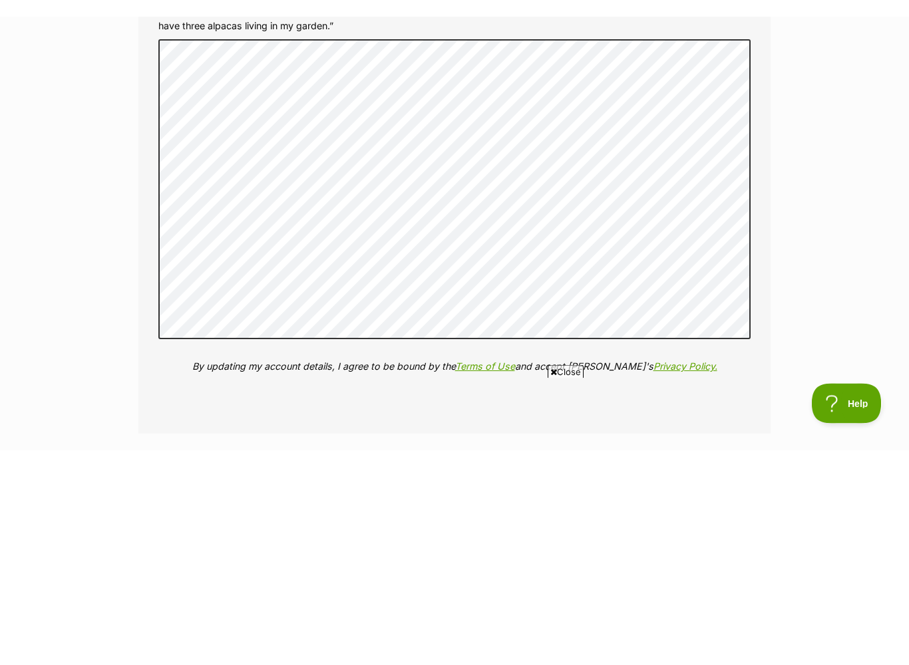
scroll to position [2207, 0]
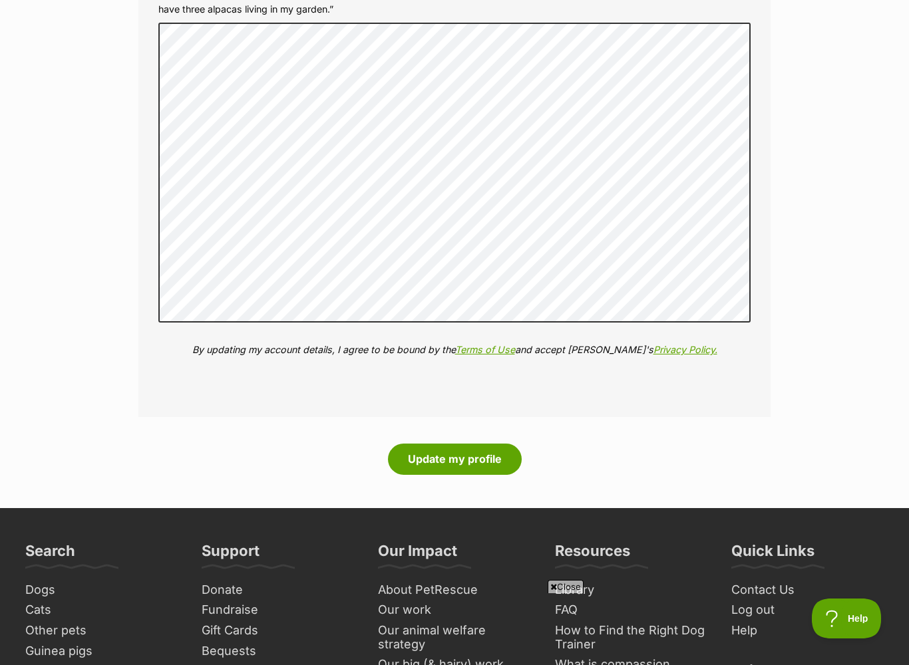
click at [456, 444] on button "Update my profile" at bounding box center [455, 459] width 134 height 31
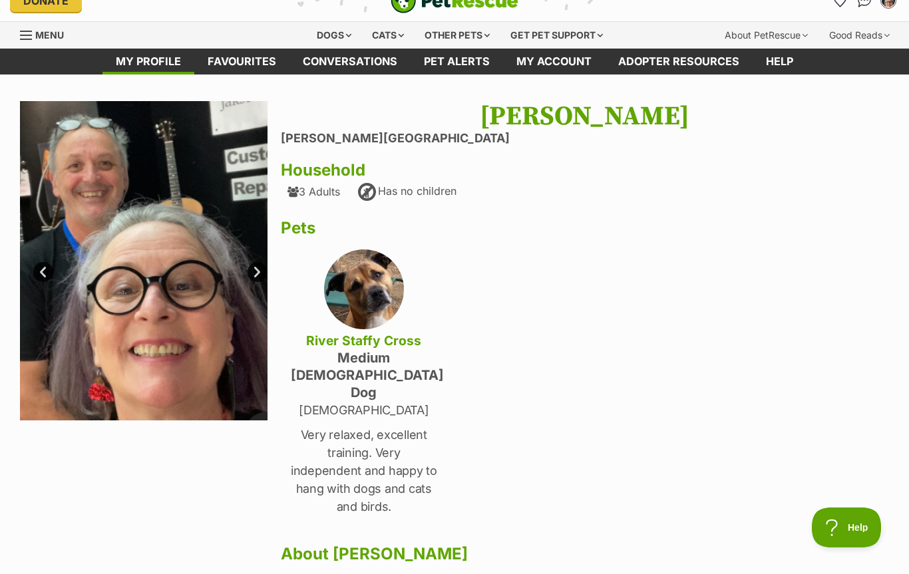
click at [547, 56] on link "My account" at bounding box center [554, 62] width 102 height 26
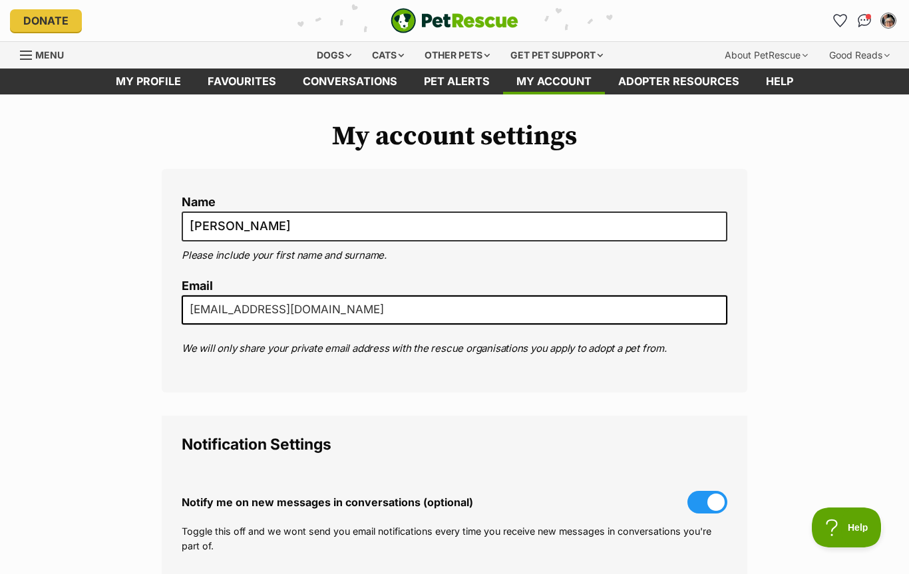
click at [238, 83] on link "Favourites" at bounding box center [241, 82] width 95 height 26
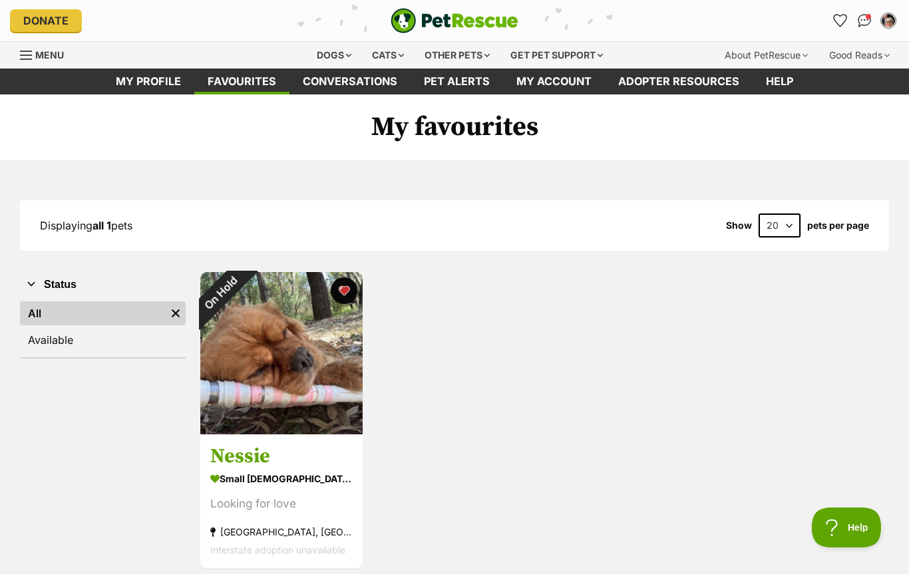
click at [337, 92] on link "Conversations" at bounding box center [349, 82] width 121 height 26
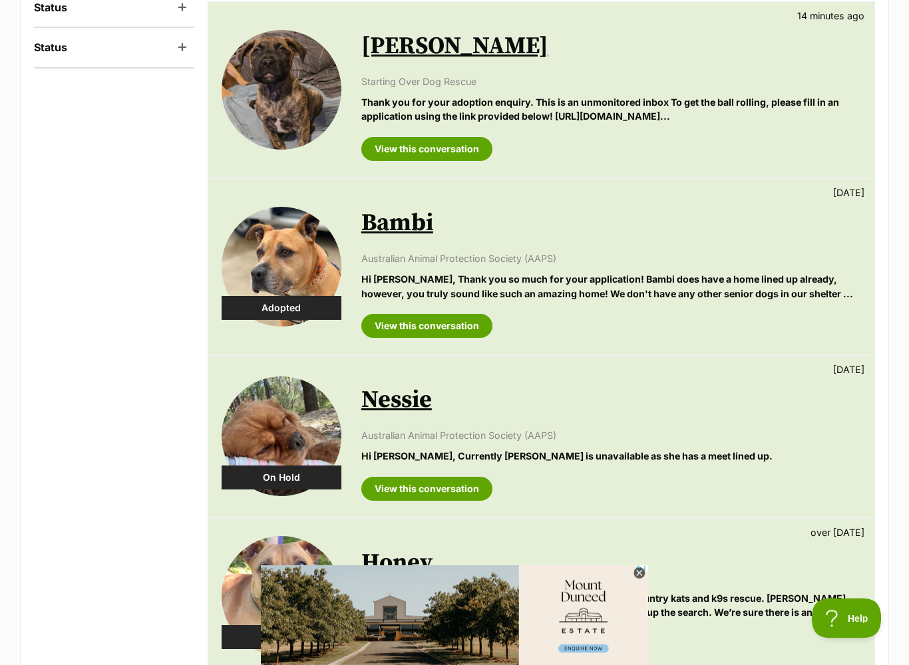
scroll to position [227, 0]
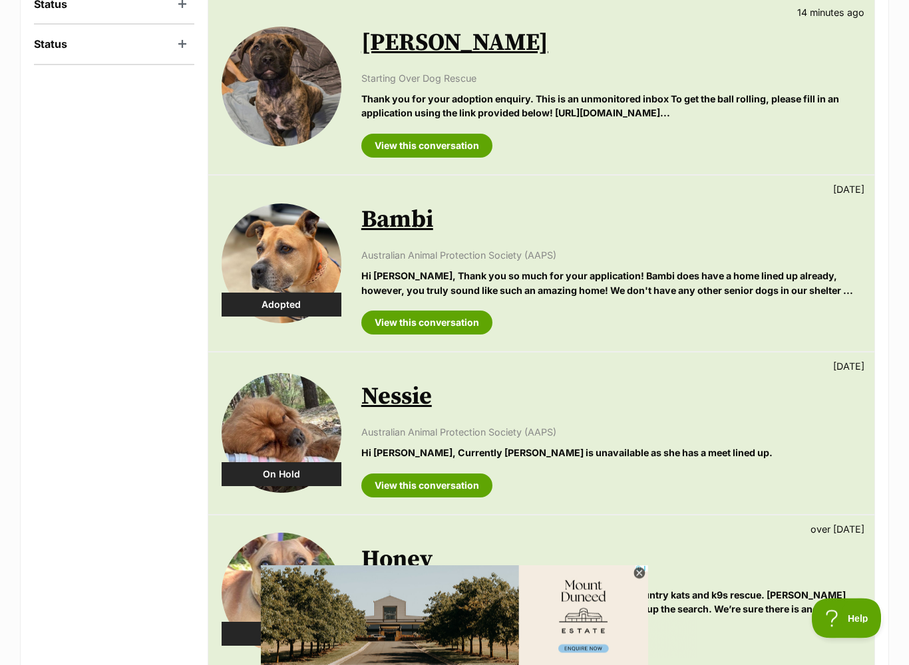
click at [437, 145] on link "View this conversation" at bounding box center [426, 146] width 131 height 24
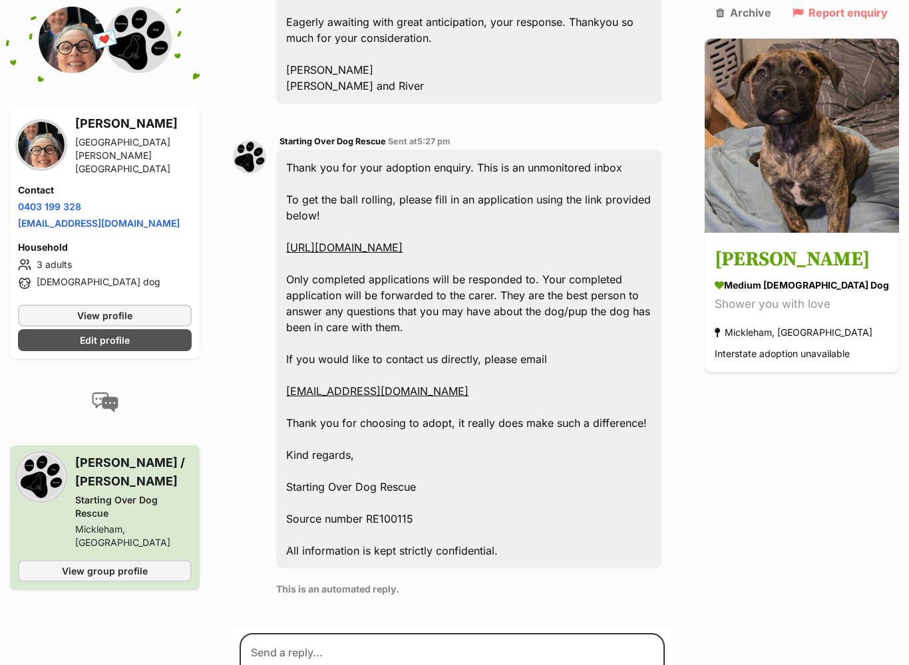
scroll to position [893, 0]
click at [403, 242] on link "[URL][DOMAIN_NAME]" at bounding box center [344, 248] width 116 height 13
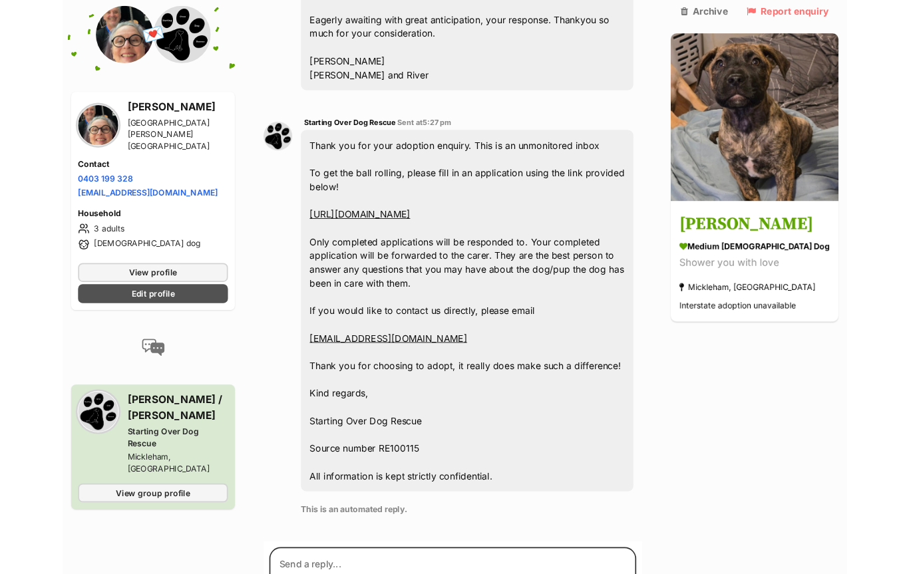
scroll to position [930, 0]
